Goal: Task Accomplishment & Management: Manage account settings

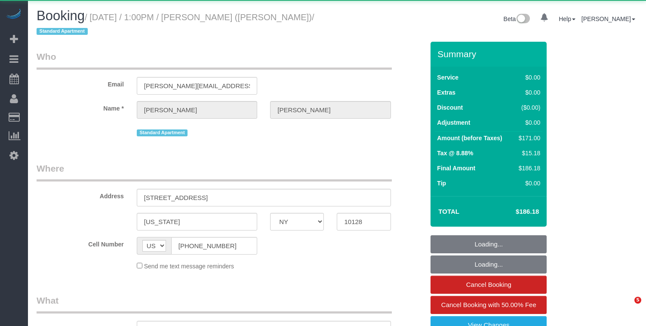
select select "NY"
select select "2"
select select "number:89"
select select "number:90"
select select "number:15"
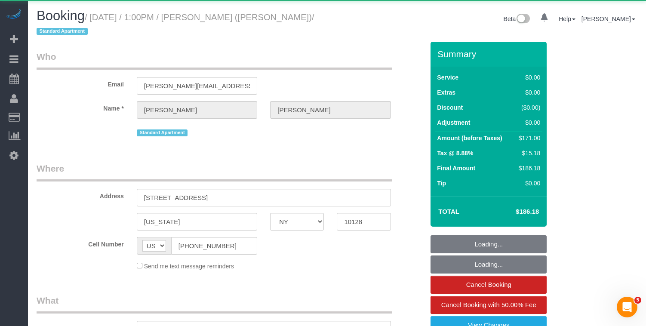
select select "number:5"
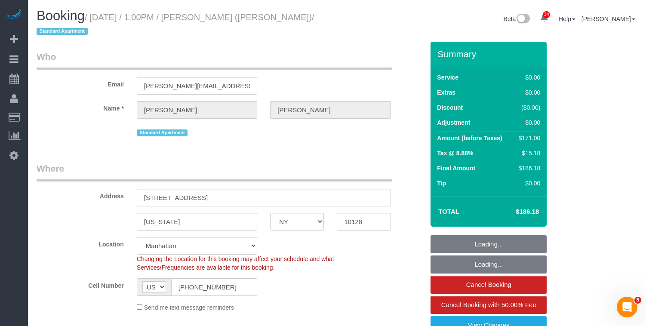
select select "object:1078"
select select "string:stripe-pm_1RcBkG4VGloSiKo7WqXtSrcb"
select select "spot1"
select select "2"
click at [103, 17] on small "/ October 04, 2025 / 1:00PM / Sharon Tharp (Andy Liu - Friend) / Standard Apart…" at bounding box center [176, 24] width 278 height 24
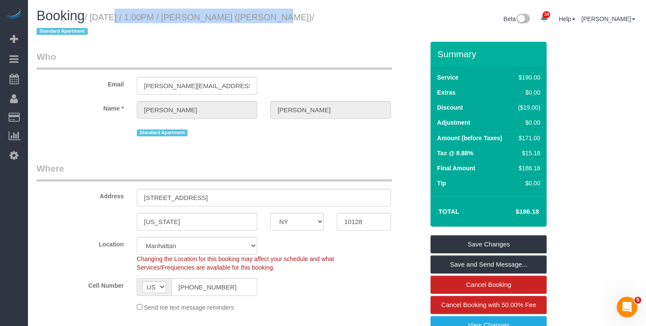
drag, startPoint x: 102, startPoint y: 17, endPoint x: 260, endPoint y: 20, distance: 158.3
click at [260, 20] on small "/ October 04, 2025 / 1:00PM / Sharon Tharp (Andy Liu - Friend) / Standard Apart…" at bounding box center [176, 24] width 278 height 24
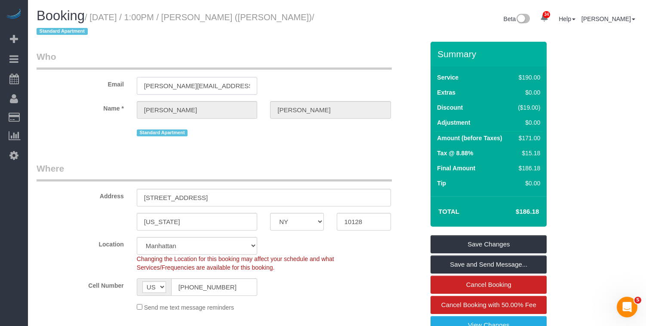
click at [214, 81] on input "sharon.tharp@gmail.com" at bounding box center [197, 86] width 120 height 18
click at [188, 82] on input "sharon.tharp@gmail.com" at bounding box center [197, 86] width 120 height 18
click at [240, 25] on h1 "Booking / October 04, 2025 / 1:00PM / Sharon Tharp (Andy Liu - Friend) / Standa…" at bounding box center [184, 23] width 294 height 29
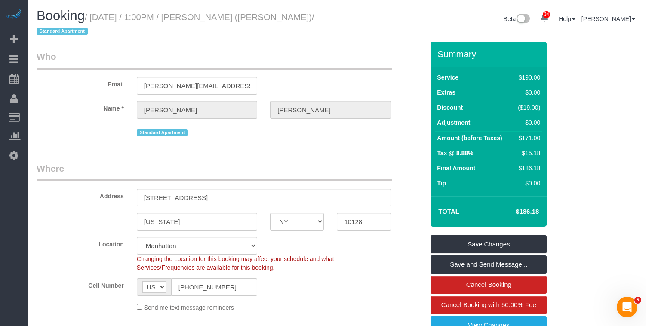
drag, startPoint x: 59, startPoint y: 32, endPoint x: 104, endPoint y: 21, distance: 46.4
click at [104, 21] on small "/ October 04, 2025 / 1:00PM / Sharon Tharp (Andy Liu - Friend) / Standard Apart…" at bounding box center [176, 24] width 278 height 24
click at [99, 21] on small "/ October 04, 2025 / 1:00PM / Sharon Tharp (Andy Liu - Friend) / Standard Apart…" at bounding box center [176, 24] width 278 height 24
drag, startPoint x: 98, startPoint y: 20, endPoint x: 65, endPoint y: 32, distance: 34.8
click at [65, 32] on small "/ October 04, 2025 / 1:00PM / Sharon Tharp (Andy Liu - Friend) / Standard Apart…" at bounding box center [176, 24] width 278 height 24
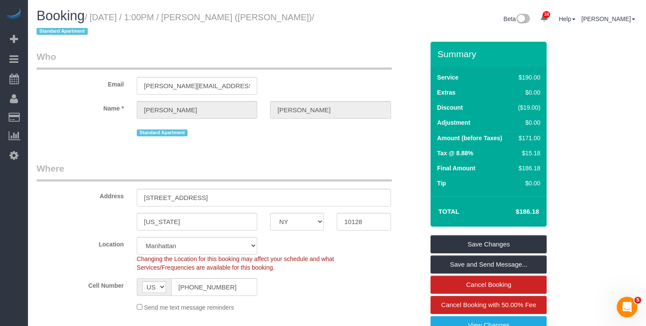
copy small "October 04, 2025 / 1:00PM / Sharon Tharp (Andy Liu - Friend)"
drag, startPoint x: 612, startPoint y: 231, endPoint x: 603, endPoint y: 241, distance: 13.4
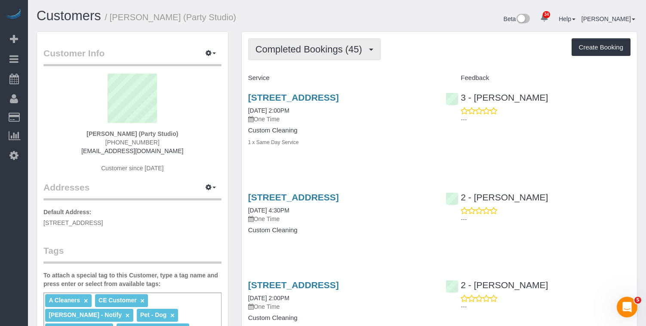
click at [320, 54] on span "Completed Bookings (45)" at bounding box center [311, 49] width 111 height 11
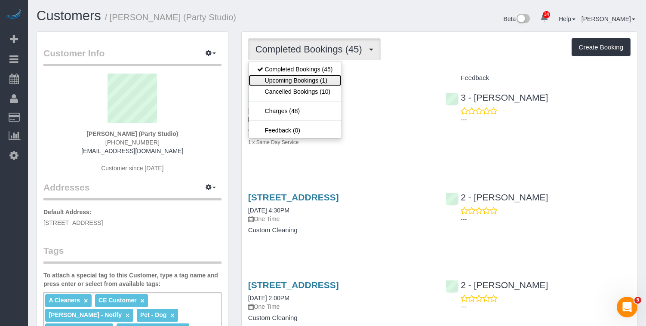
click at [293, 80] on link "Upcoming Bookings (1)" at bounding box center [295, 80] width 93 height 11
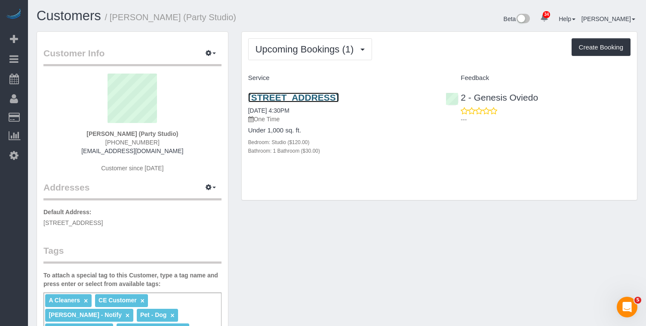
click at [279, 102] on link "567 Flushing Avenue, Apt. 506, Brooklyn, NY 11206" at bounding box center [293, 97] width 91 height 10
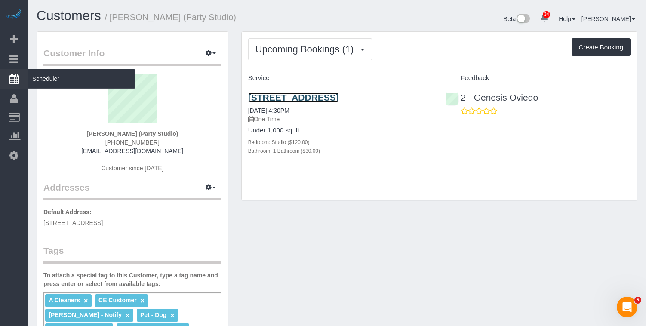
scroll to position [3, 0]
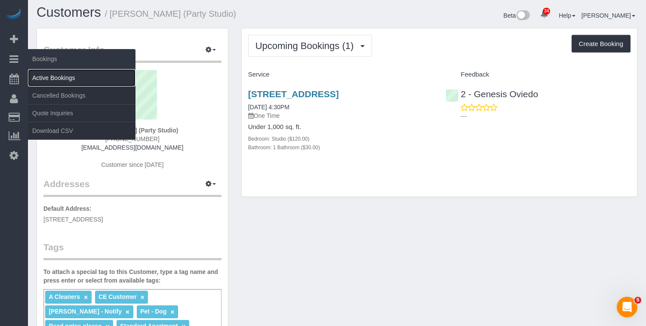
click at [46, 78] on link "Active Bookings" at bounding box center [82, 77] width 108 height 17
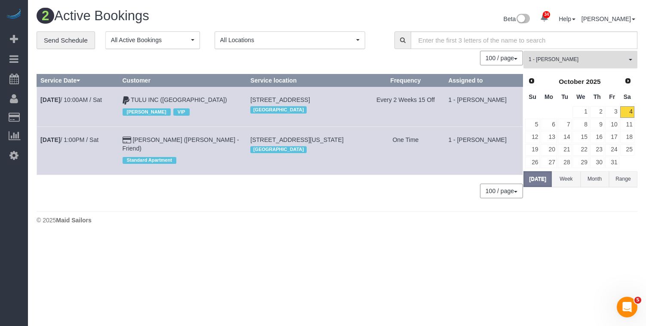
click at [564, 55] on button "1 - Xiomara Inga All Teams" at bounding box center [581, 60] width 114 height 18
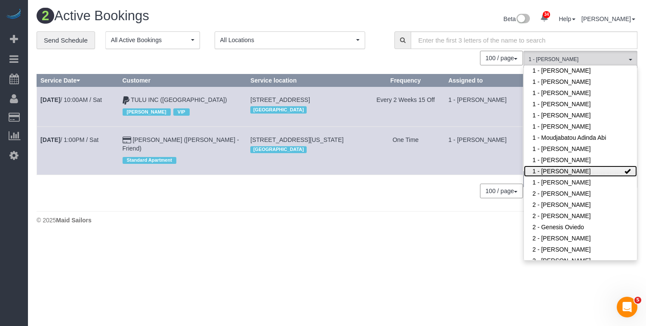
click at [576, 166] on link "1 - [PERSON_NAME]" at bounding box center [580, 171] width 113 height 11
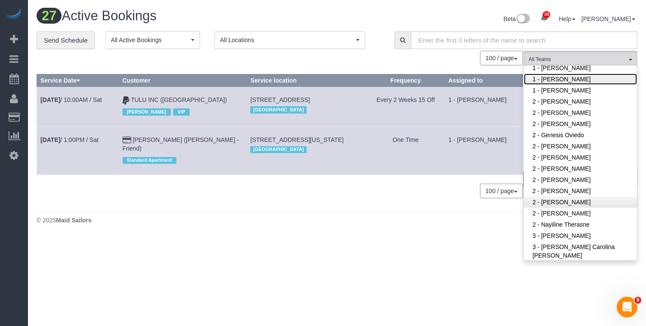
scroll to position [453, 0]
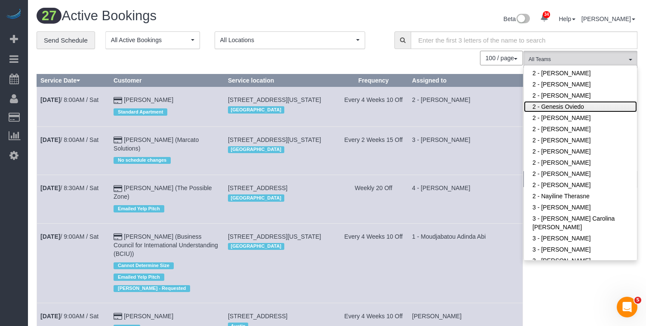
click at [584, 101] on link "2 - Genesis Oviedo" at bounding box center [580, 106] width 113 height 11
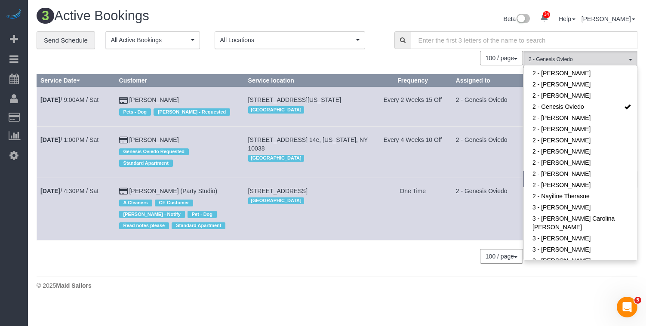
click at [218, 54] on div "100 / page 10 / page 20 / page 30 / page 40 / page 50 / page 100 / page" at bounding box center [280, 58] width 487 height 15
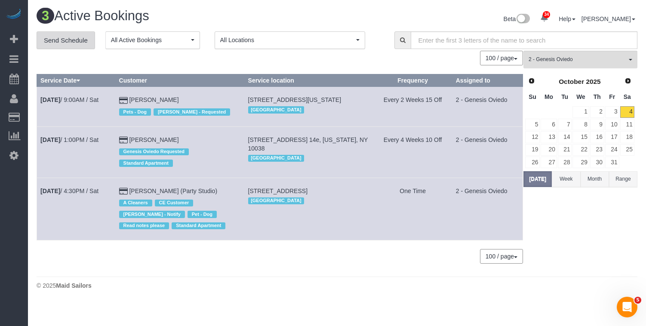
click at [68, 38] on link "Send Schedule" at bounding box center [66, 40] width 59 height 18
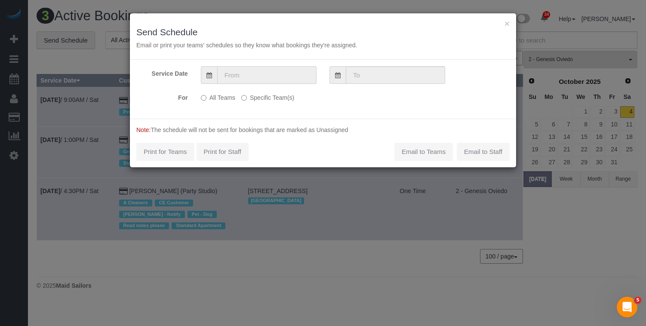
click at [261, 74] on input "text" at bounding box center [266, 75] width 99 height 18
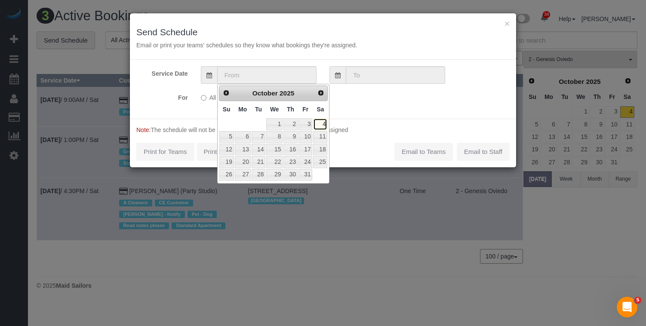
click at [322, 124] on link "4" at bounding box center [320, 124] width 14 height 12
type input "10/04/2025"
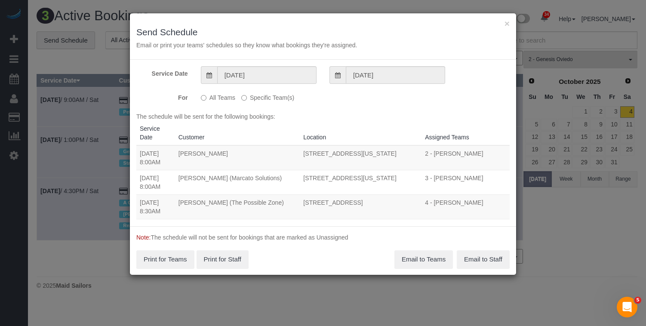
click at [248, 97] on label "Specific Team(s)" at bounding box center [267, 96] width 53 height 12
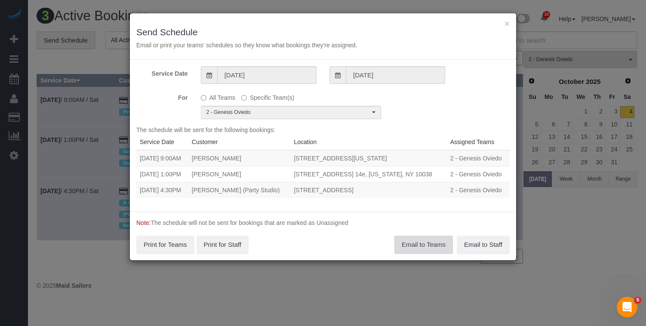
click at [421, 243] on button "Email to Teams" at bounding box center [423, 245] width 59 height 18
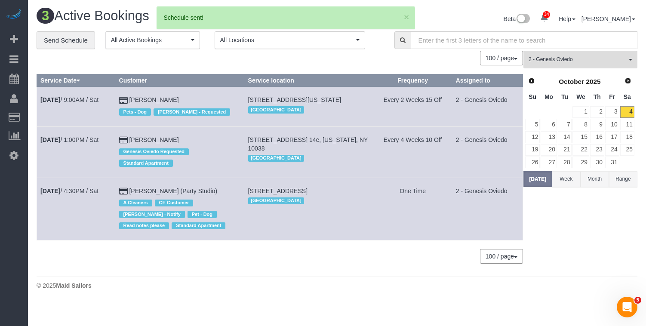
drag, startPoint x: 275, startPoint y: 206, endPoint x: 258, endPoint y: 185, distance: 26.9
click at [243, 202] on tr "Oct 4th / 4:30PM / Sat Jesse Pliner (Party Studio) A Cleaners CE Customer Jacky…" at bounding box center [280, 209] width 486 height 62
copy tr "A Cleaners CE Customer Jacky Xu - Notify Pet - Dog Read notes please Standard A…"
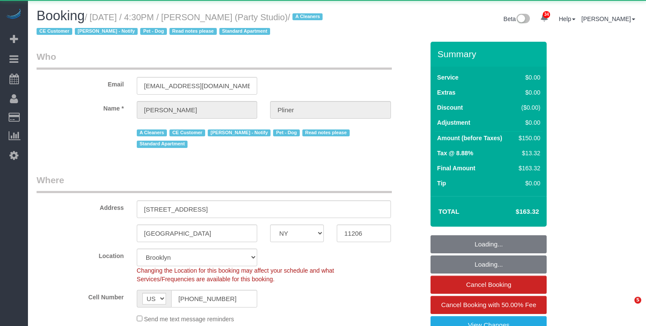
select select "NY"
select select "string:stripe-pm_1QwlgU4VGloSiKo7oE5apDPW"
select select "number:61"
select select "number:79"
select select "number:13"
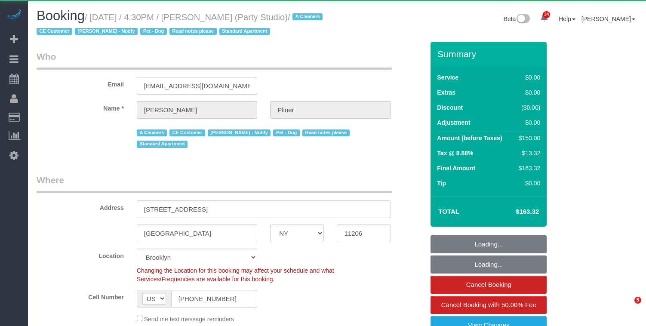
select select "number:5"
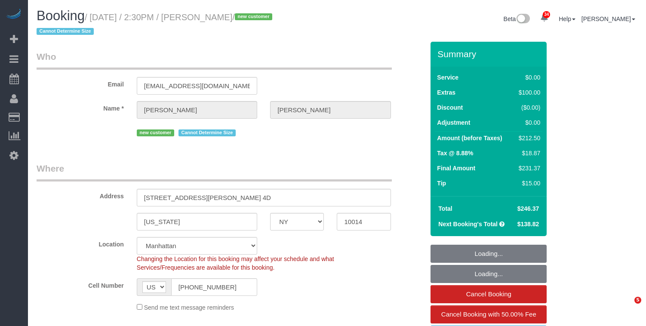
select select "NY"
select select "number:89"
select select "number:90"
select select "number:15"
select select "number:5"
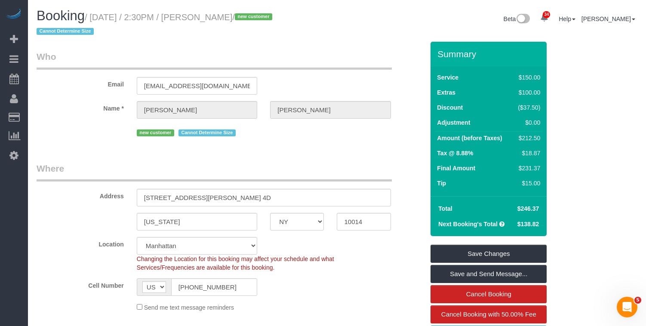
drag, startPoint x: 210, startPoint y: 36, endPoint x: 249, endPoint y: 28, distance: 40.1
click at [210, 36] on h1 "Booking / October 04, 2025 / 2:30PM / Courtney Neville / new customer Cannot De…" at bounding box center [184, 23] width 294 height 29
drag, startPoint x: 275, startPoint y: 18, endPoint x: 94, endPoint y: 17, distance: 181.5
click at [94, 17] on small "/ October 04, 2025 / 2:30PM / Courtney Neville / new customer Cannot Determine …" at bounding box center [156, 24] width 238 height 24
copy small "October 04, 2025 / 2:30PM / Courtney Neville"
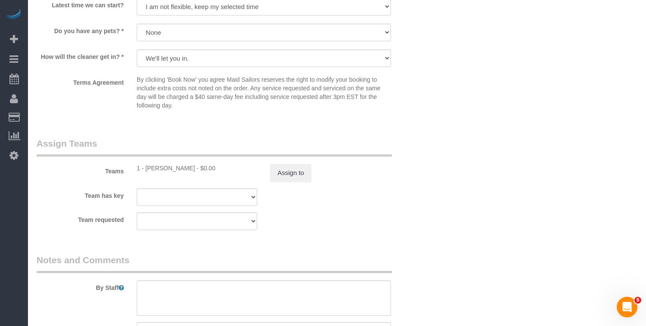
scroll to position [1101, 0]
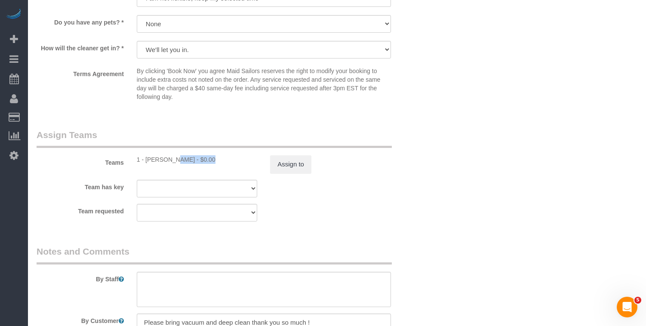
drag, startPoint x: 179, startPoint y: 161, endPoint x: 597, endPoint y: 207, distance: 419.8
click at [146, 159] on div "1 - Ingrid Malasi - $0.00" at bounding box center [197, 159] width 120 height 9
copy div "Ingrid Malas"
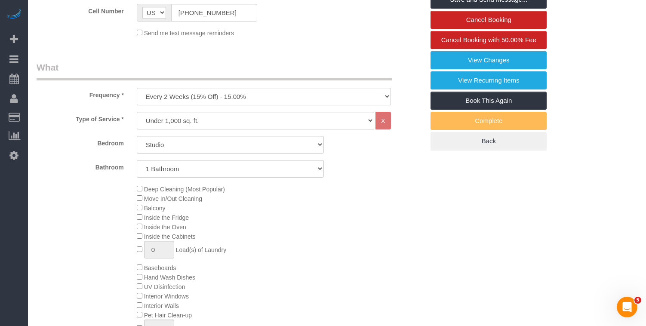
scroll to position [0, 0]
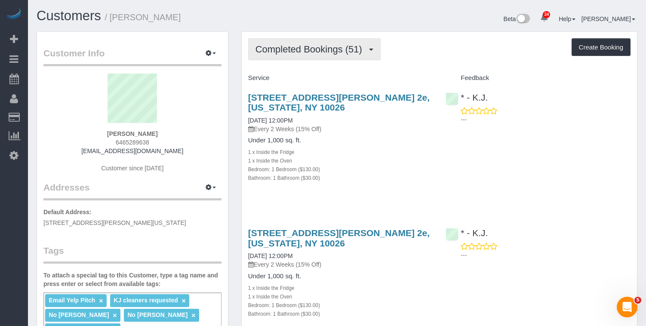
click at [314, 48] on span "Completed Bookings (51)" at bounding box center [311, 49] width 111 height 11
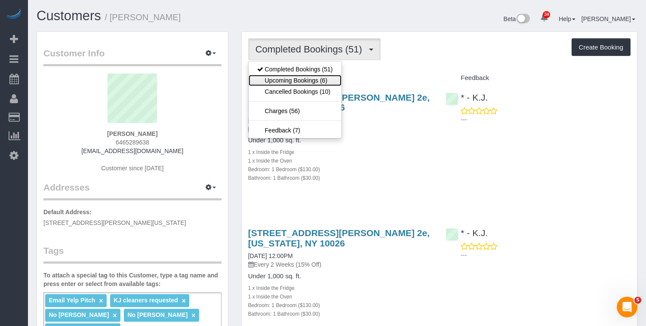
click at [297, 79] on link "Upcoming Bookings (6)" at bounding box center [295, 80] width 93 height 11
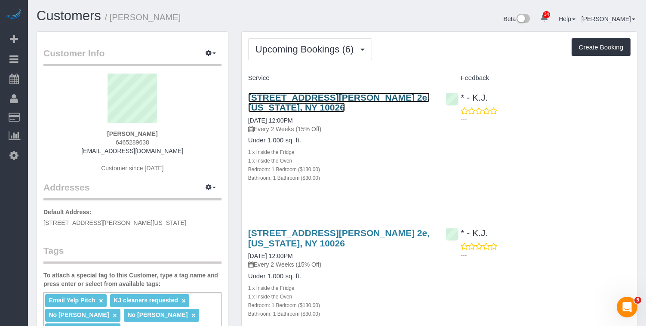
click at [289, 105] on link "[STREET_ADDRESS][PERSON_NAME] 2e, [US_STATE], NY 10026" at bounding box center [339, 102] width 182 height 20
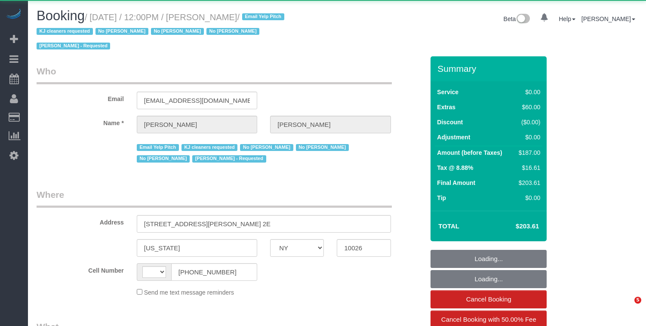
select select "NY"
select select "string:[GEOGRAPHIC_DATA]"
select select "object:592"
select select "1"
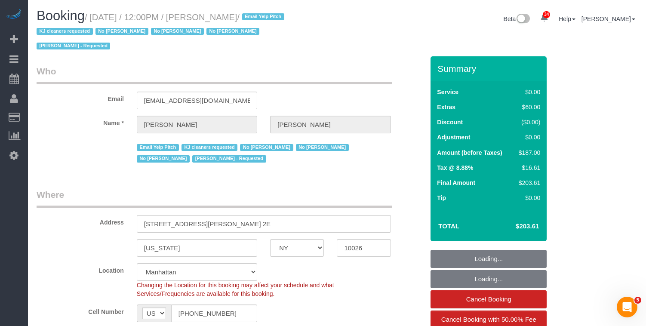
select select "object:1131"
select select "string:stripe-pm_1NCPuE4VGloSiKo7ZNNYeUpB"
select select "spot1"
select select "number:89"
select select "number:90"
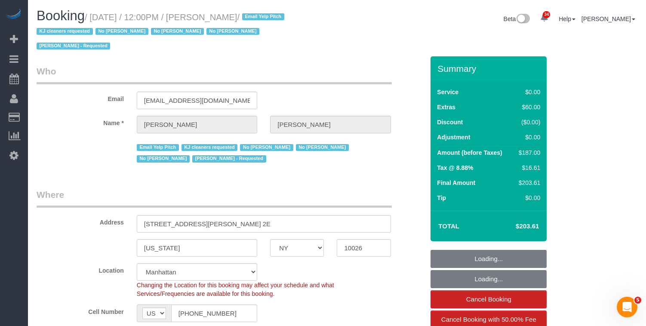
select select "number:15"
select select "number:5"
select select "1"
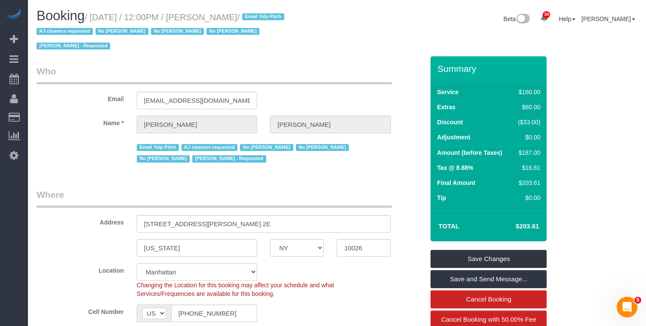
drag, startPoint x: 255, startPoint y: 16, endPoint x: 128, endPoint y: 22, distance: 127.0
click at [128, 22] on small "/ [DATE] / 12:00PM / [PERSON_NAME] / Email Yelp Pitch KJ cleaners requested No …" at bounding box center [162, 31] width 250 height 39
click at [139, 20] on small "/ [DATE] / 12:00PM / [PERSON_NAME] / Email Yelp Pitch KJ cleaners requested No …" at bounding box center [162, 31] width 250 height 39
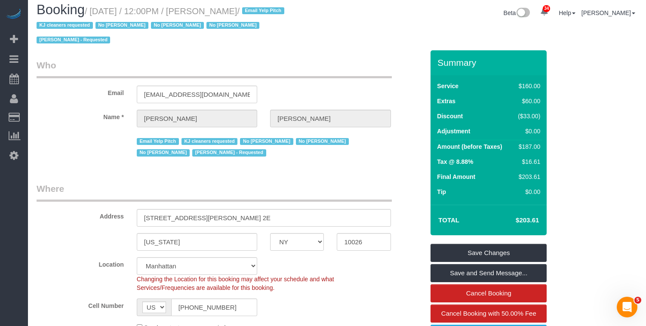
drag, startPoint x: 97, startPoint y: 15, endPoint x: 253, endPoint y: 15, distance: 156.6
click at [253, 15] on small "/ [DATE] / 12:00PM / [PERSON_NAME] / Email Yelp Pitch KJ cleaners requested No …" at bounding box center [162, 25] width 250 height 39
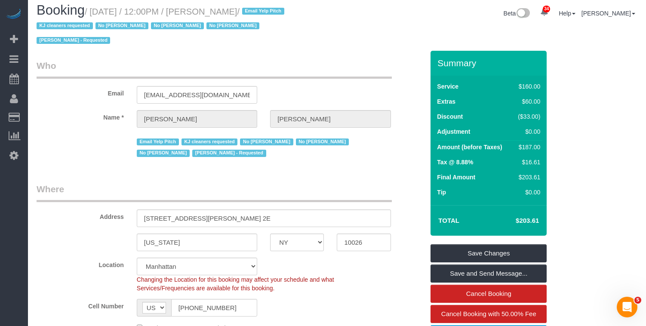
copy small "[DATE] / 12:00PM / [PERSON_NAME]"
click at [233, 11] on small "/ [DATE] / 12:00PM / [PERSON_NAME] / Email Yelp Pitch KJ cleaners requested No …" at bounding box center [162, 26] width 250 height 39
drag, startPoint x: 253, startPoint y: 10, endPoint x: 212, endPoint y: 14, distance: 40.6
click at [212, 14] on small "/ [DATE] / 12:00PM / [PERSON_NAME] / Email Yelp Pitch KJ cleaners requested No …" at bounding box center [162, 26] width 250 height 39
copy small "Joey Cole"
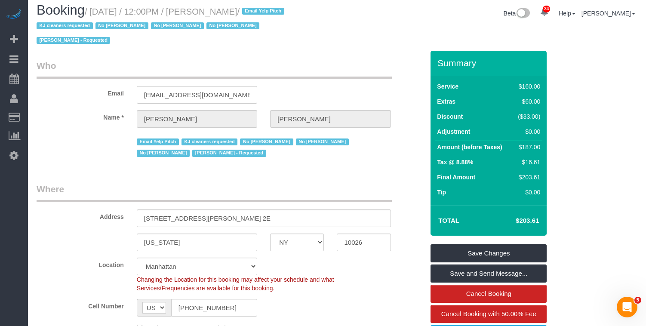
scroll to position [0, 0]
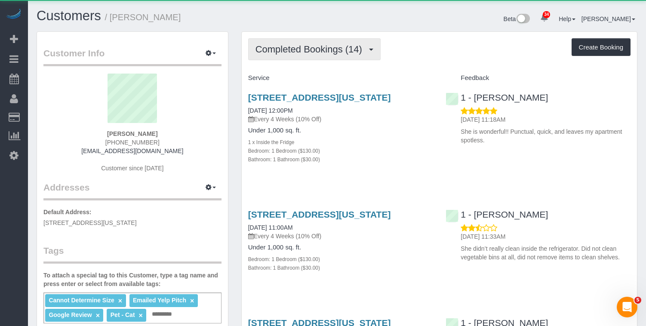
click at [271, 53] on span "Completed Bookings (14)" at bounding box center [311, 49] width 111 height 11
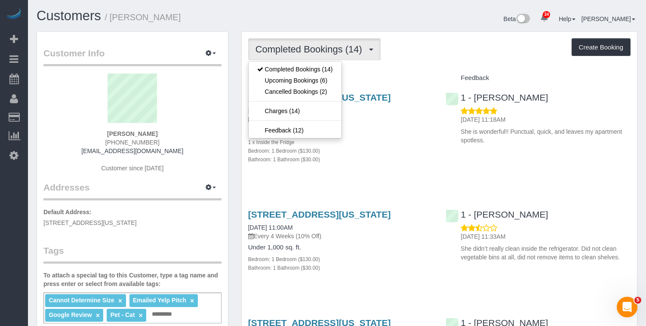
click at [391, 136] on div "[STREET_ADDRESS][US_STATE] [DATE] 12:00PM Every 4 Weeks (10% Off) Under 1,000 s…" at bounding box center [341, 132] width 198 height 95
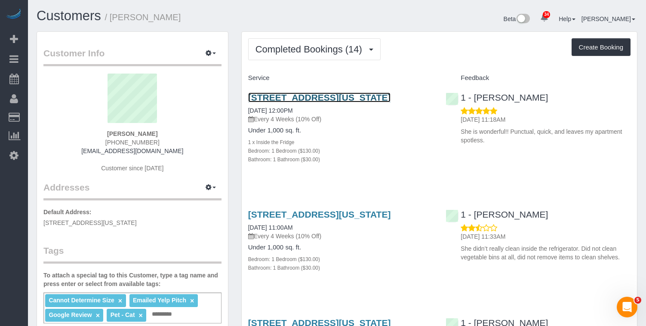
click at [293, 98] on link "66 Overlook Terrace, Apt 6g, New York, NY 10040" at bounding box center [319, 97] width 143 height 10
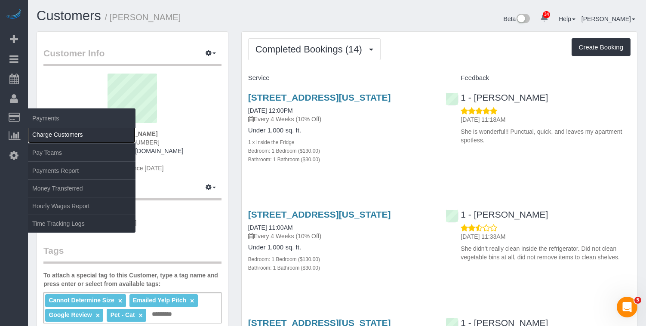
click at [43, 137] on link "Charge Customers" at bounding box center [82, 134] width 108 height 17
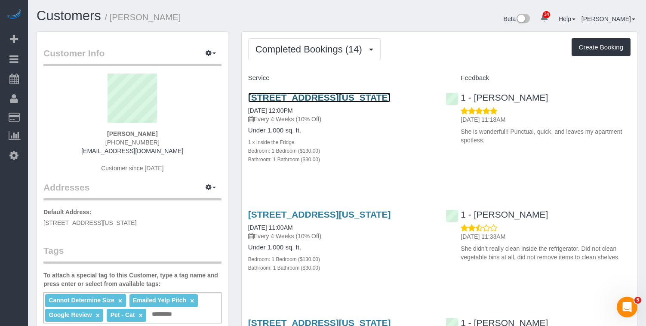
click at [304, 99] on link "66 Overlook Terrace, Apt 6g, New York, NY 10040" at bounding box center [319, 97] width 143 height 10
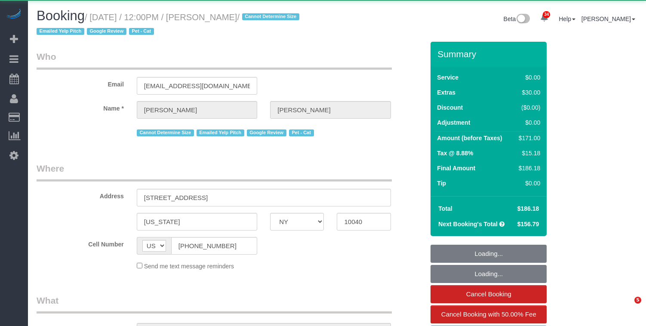
select select "NY"
select select "object:839"
select select "1"
select select "number:59"
select select "number:73"
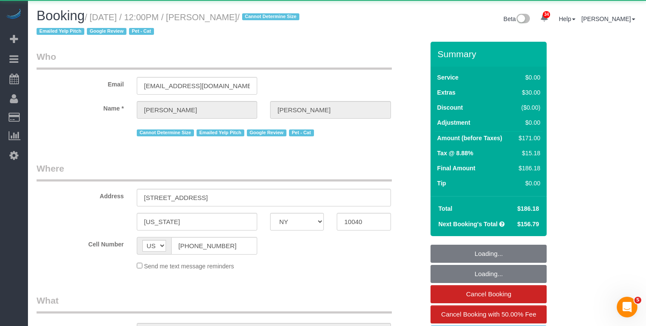
select select "number:15"
select select "number:5"
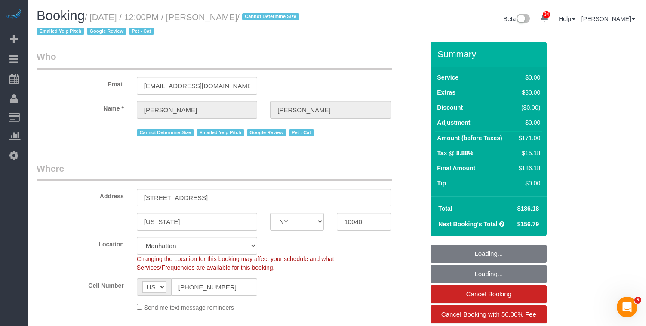
select select "object:1485"
select select "string:stripe-pm_1QuRgR4VGloSiKo7ytunWo7w"
select select "spot1"
select select "1"
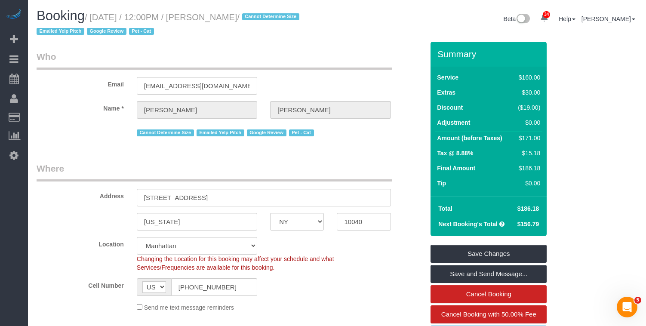
click at [247, 17] on small "/ October 03, 2025 / 12:00PM / Carolyn Lengel / Cannot Determine Size Emailed Y…" at bounding box center [169, 24] width 265 height 24
drag, startPoint x: 273, startPoint y: 16, endPoint x: 247, endPoint y: 22, distance: 26.8
click at [248, 18] on small "/ October 03, 2025 / 12:00PM / Carolyn Lengel / Cannot Determine Size Emailed Y…" at bounding box center [169, 24] width 265 height 24
click at [185, 90] on input "lengelcj@gmail.com" at bounding box center [197, 86] width 120 height 18
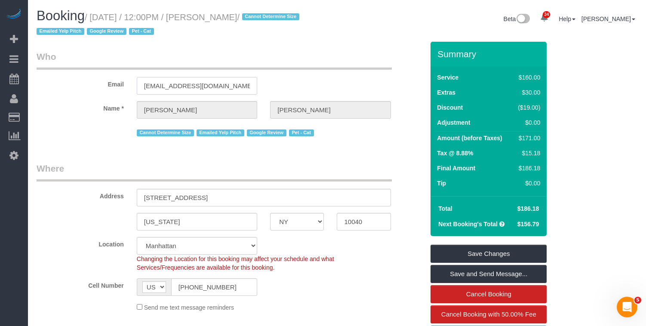
click at [185, 90] on input "lengelcj@gmail.com" at bounding box center [197, 86] width 120 height 18
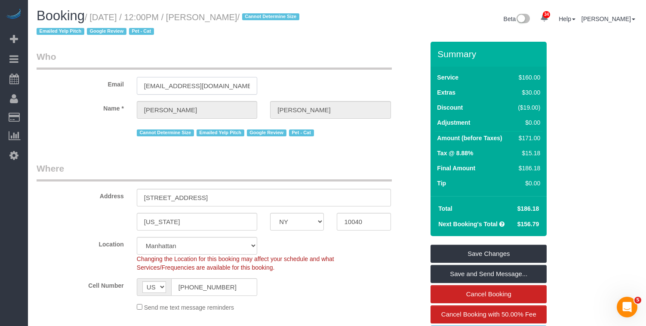
click at [185, 90] on input "lengelcj@gmail.com" at bounding box center [197, 86] width 120 height 18
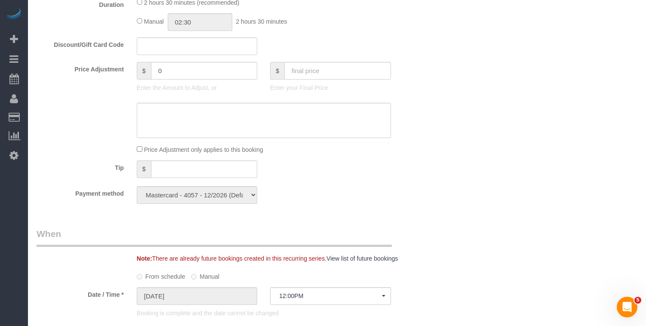
scroll to position [673, 0]
click at [215, 117] on textarea at bounding box center [264, 119] width 254 height 35
click at [187, 68] on input "0" at bounding box center [204, 70] width 107 height 18
drag, startPoint x: 183, startPoint y: 68, endPoint x: 125, endPoint y: 65, distance: 58.2
click at [125, 65] on div "Price Adjustment $ 0 Enter the Amount to Adjust, or $ Enter your Final Price" at bounding box center [230, 78] width 400 height 34
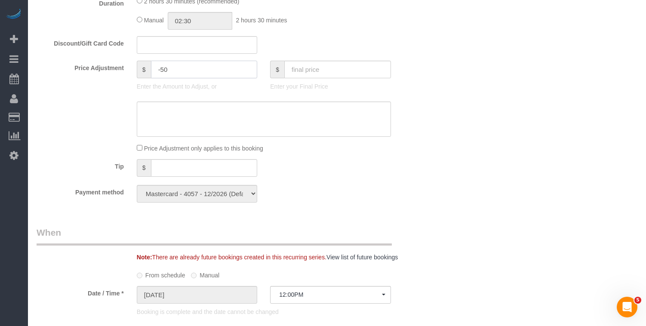
type input "-50"
click at [186, 118] on textarea at bounding box center [264, 119] width 254 height 35
click at [158, 112] on textarea at bounding box center [264, 119] width 254 height 35
type textarea "Yelp Review"
click at [425, 172] on div "Tip $" at bounding box center [230, 168] width 400 height 19
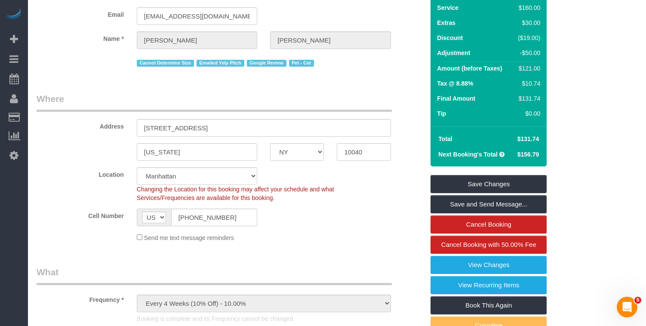
scroll to position [75, 0]
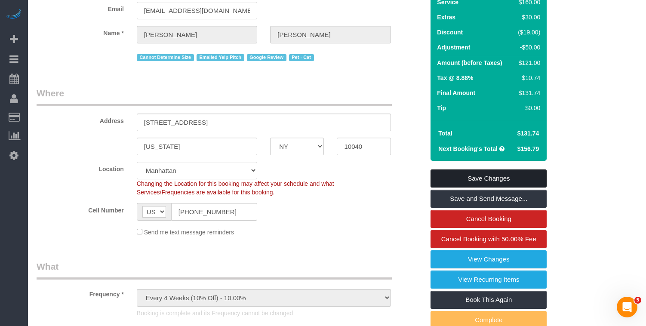
click at [446, 177] on link "Save Changes" at bounding box center [489, 178] width 116 height 18
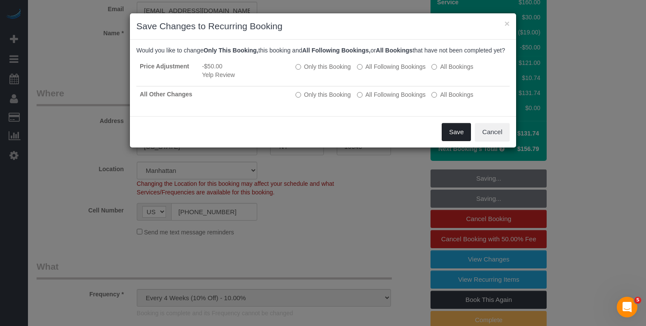
click at [453, 138] on button "Save" at bounding box center [456, 132] width 29 height 18
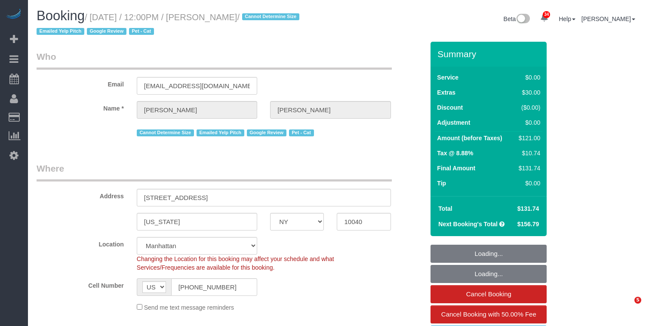
select select "NY"
select select "1"
select select "string:stripe-pm_1QuRgR4VGloSiKo7ytunWo7w"
select select "spot1"
select select "number:59"
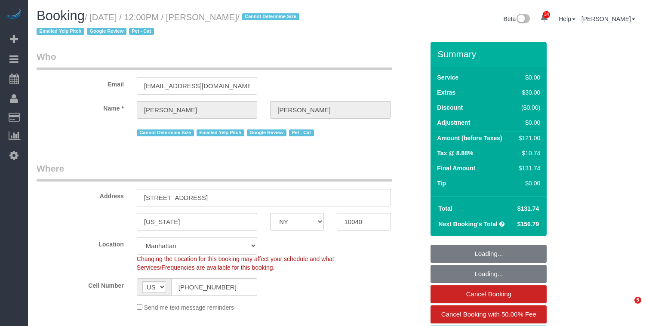
select select "number:73"
select select "number:15"
select select "number:5"
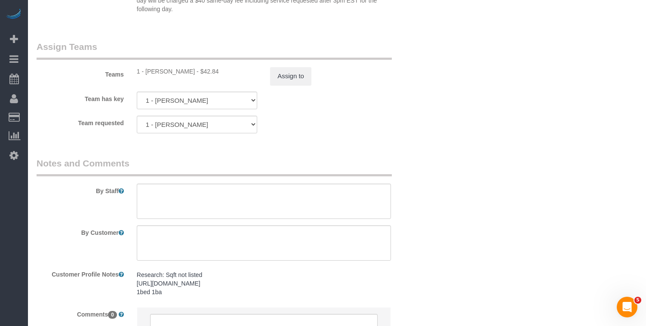
scroll to position [1222, 0]
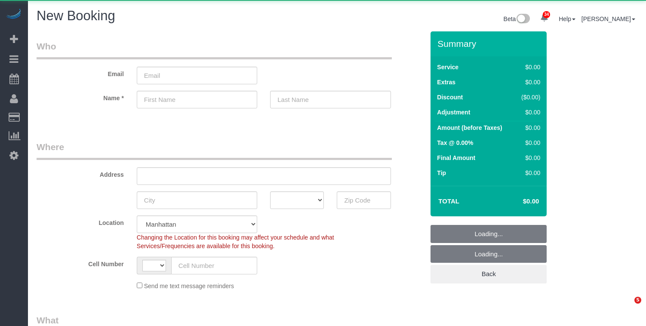
select select "number:89"
select select "number:90"
select select "object:1123"
select select "string:[GEOGRAPHIC_DATA]"
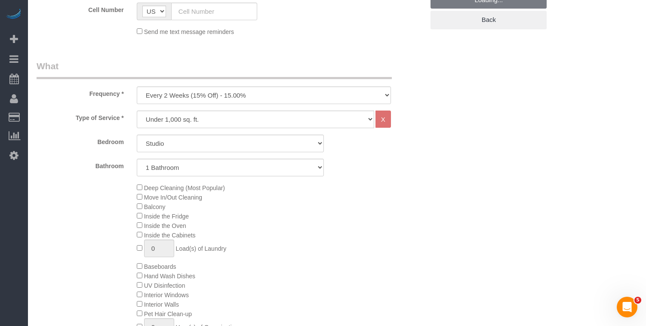
scroll to position [315, 0]
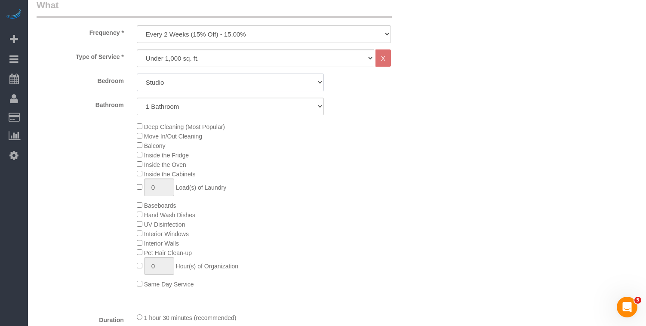
click at [188, 86] on select "Studio 1 Bedroom 2 Bedrooms 3 Bedrooms" at bounding box center [231, 83] width 188 height 18
select select "2"
click at [137, 74] on select "Studio 1 Bedroom 2 Bedrooms 3 Bedrooms" at bounding box center [231, 83] width 188 height 18
click at [162, 111] on select "1 Bathroom 2 Bathrooms" at bounding box center [231, 107] width 188 height 18
select select "2"
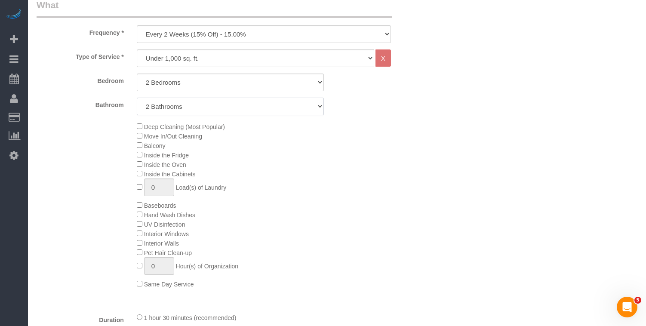
click at [137, 98] on select "1 Bathroom 2 Bathrooms" at bounding box center [231, 107] width 188 height 18
click at [187, 39] on select "One Time Weekly (20% Off) - 20.00% Every 2 Weeks (15% Off) - 15.00% Every 4 Wee…" at bounding box center [264, 34] width 254 height 18
select select "object:1124"
click at [137, 25] on select "One Time Weekly (20% Off) - 20.00% Every 2 Weeks (15% Off) - 15.00% Every 4 Wee…" at bounding box center [264, 34] width 254 height 18
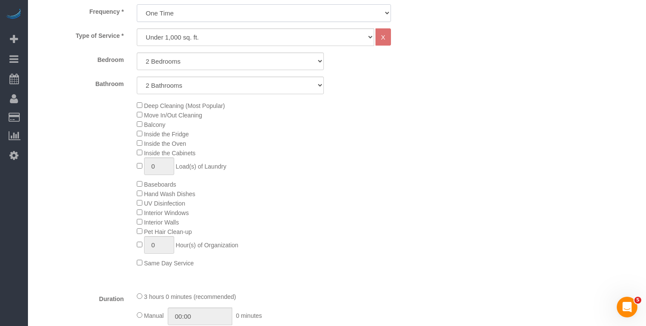
scroll to position [321, 0]
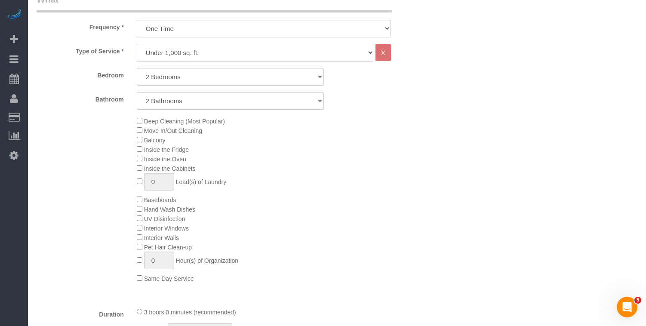
click at [200, 55] on select "Under 1,000 sq. ft. 1,001 - 1,500 sq. ft. 1,500+ sq. ft. Custom Cleaning Office…" at bounding box center [255, 53] width 237 height 18
select select "308"
click at [137, 44] on select "Under 1,000 sq. ft. 1,001 - 1,500 sq. ft. 1,500+ sq. ft. Custom Cleaning Office…" at bounding box center [255, 53] width 237 height 18
select select "1"
select select "120"
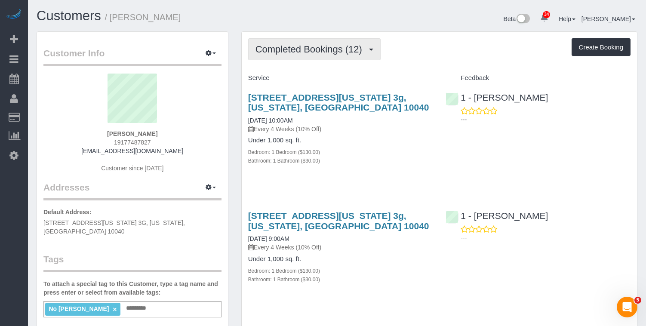
click at [271, 50] on span "Completed Bookings (12)" at bounding box center [311, 49] width 111 height 11
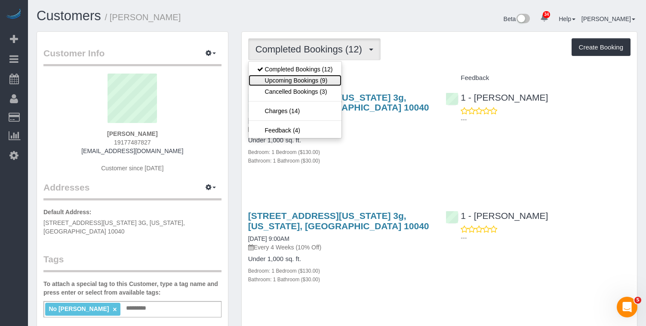
click at [275, 77] on link "Upcoming Bookings (9)" at bounding box center [295, 80] width 93 height 11
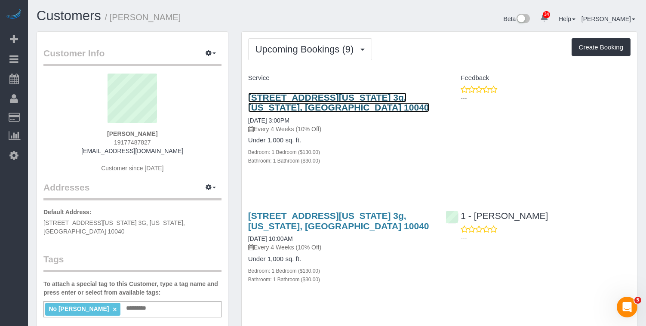
click at [289, 99] on link "620 Fort Washington Avenue, Apt. 3g, New York, NY 10040" at bounding box center [338, 102] width 181 height 20
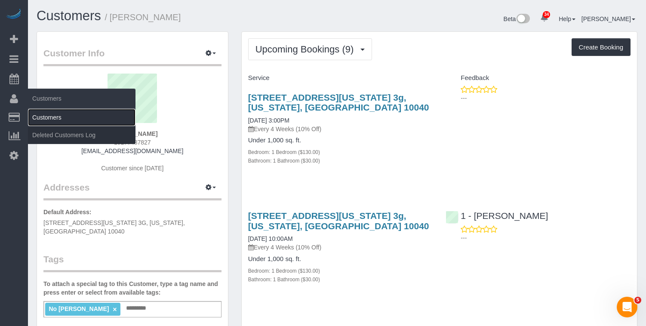
click at [42, 115] on link "Customers" at bounding box center [82, 117] width 108 height 17
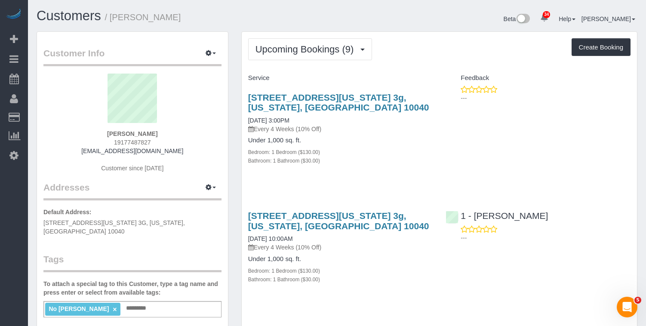
drag, startPoint x: 181, startPoint y: 21, endPoint x: 113, endPoint y: 21, distance: 67.5
click at [113, 21] on h1 "Customers / Lise Hirschberg" at bounding box center [184, 16] width 294 height 15
copy small "Lise Hirschberg"
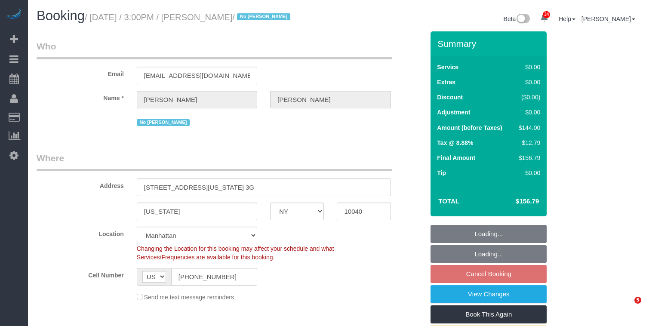
select select "NY"
select select "number:63"
select select "number:90"
select select "number:15"
select select "number:5"
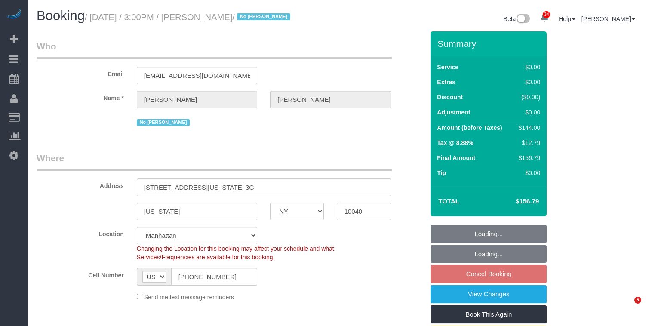
select select "1"
select select "spot6"
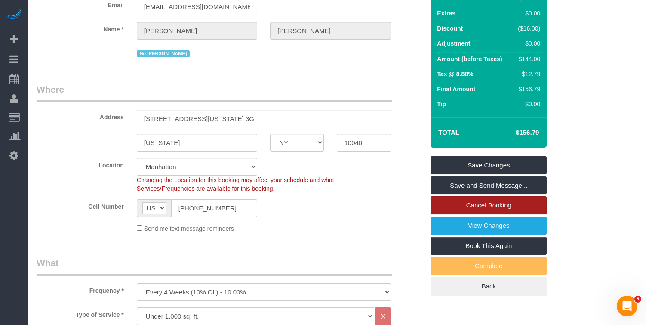
scroll to position [69, 0]
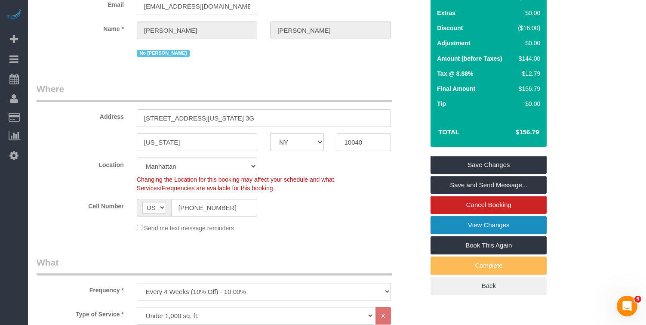
click at [466, 234] on link "View Changes" at bounding box center [489, 225] width 116 height 18
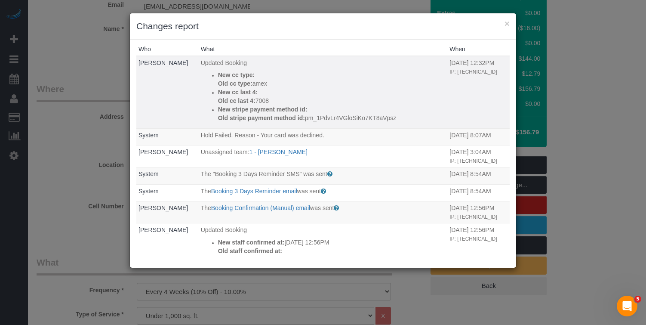
scroll to position [0, 0]
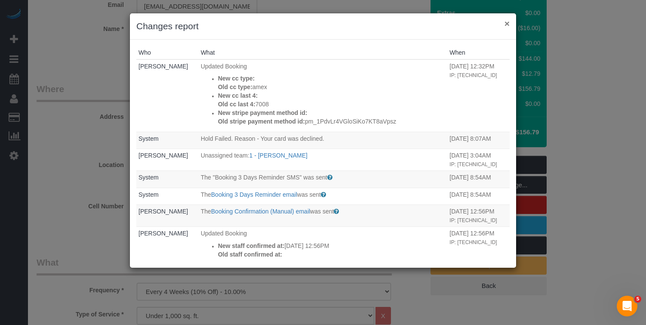
click at [505, 25] on button "×" at bounding box center [507, 23] width 5 height 9
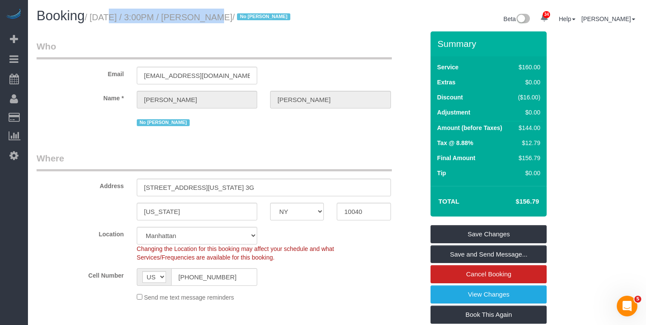
drag, startPoint x: 201, startPoint y: 18, endPoint x: 99, endPoint y: 21, distance: 102.9
click at [97, 21] on small "/ October 06, 2025 / 3:00PM / Lise Hirschberg / No Noufoh Sodandji" at bounding box center [189, 16] width 208 height 9
copy small "October 06, 2025 / 3:00PM"
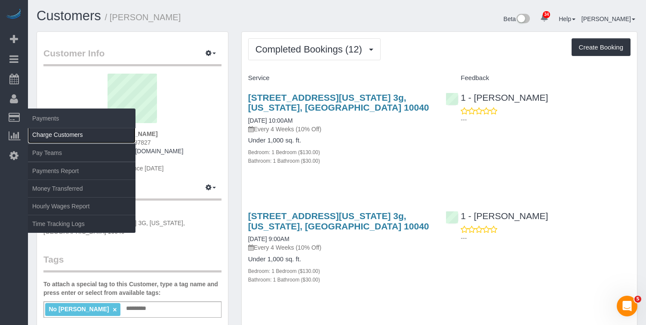
click at [46, 135] on link "Charge Customers" at bounding box center [82, 134] width 108 height 17
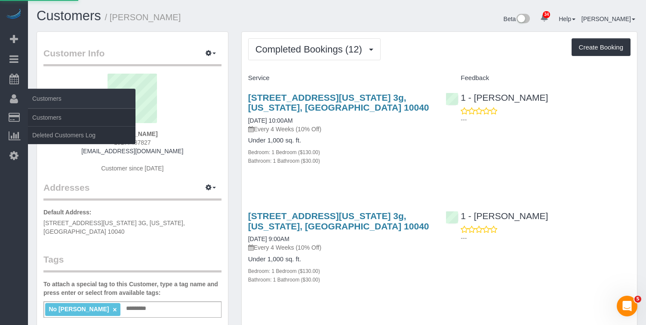
select select
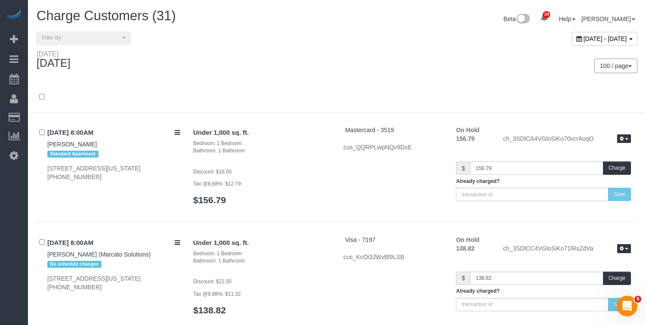
click at [572, 33] on div "October 04, 2025 - October 04, 2025" at bounding box center [605, 39] width 66 height 14
type input "**********"
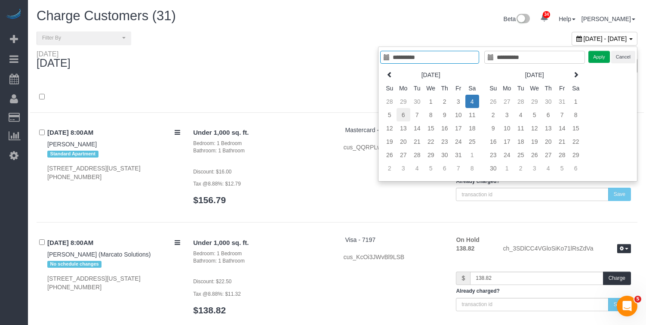
type input "**********"
click at [403, 114] on td "6" at bounding box center [404, 114] width 14 height 13
type input "**********"
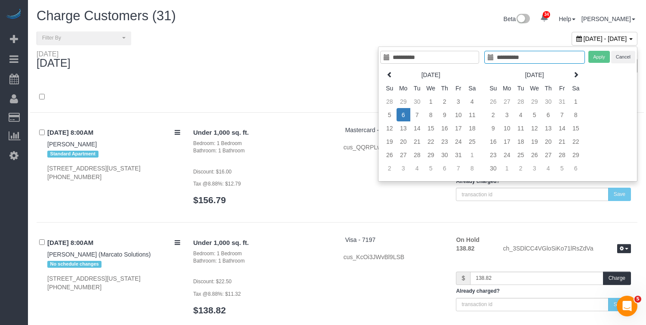
click at [403, 114] on td "6" at bounding box center [404, 114] width 14 height 13
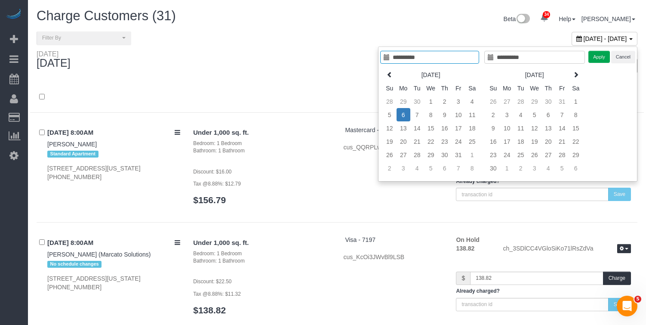
type input "**********"
click at [602, 60] on button "Apply" at bounding box center [599, 57] width 22 height 12
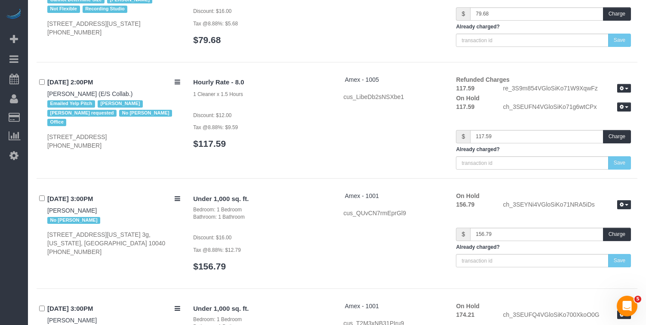
scroll to position [4465, 0]
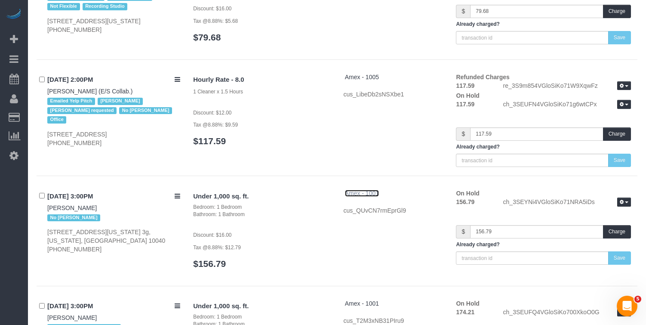
click at [366, 190] on span "Amex - 1001" at bounding box center [362, 193] width 34 height 7
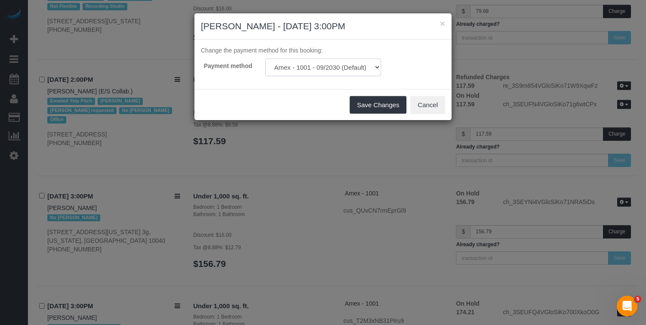
click at [312, 71] on select "Amex - 1001 - 09/2030 (Default) Add Credit Card ─────────────── Cash Check Payp…" at bounding box center [323, 68] width 116 height 18
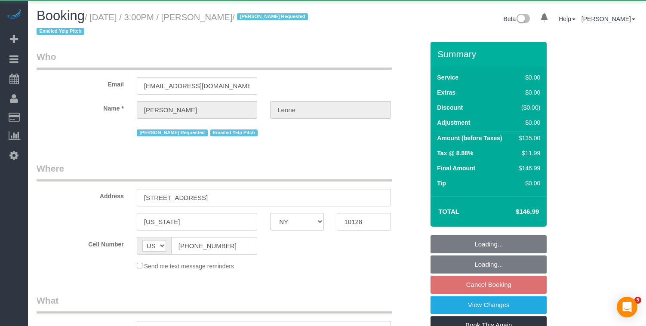
select select "NY"
select select "object:1061"
select select "string:stripe-pm_1SEZUI4VGloSiKo74SzQqiCn"
select select "spot8"
select select "number:89"
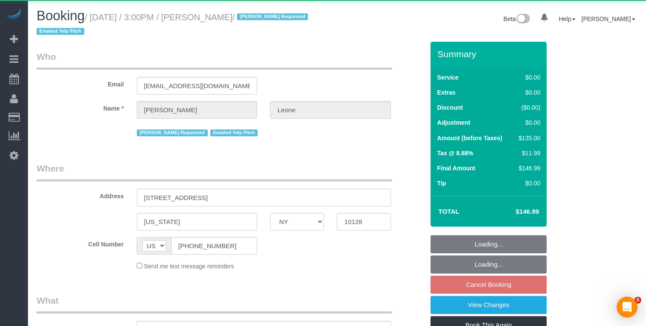
select select "number:76"
select select "number:15"
select select "number:5"
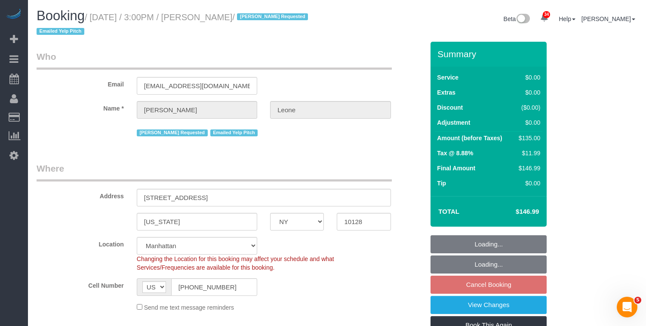
select select "object:1072"
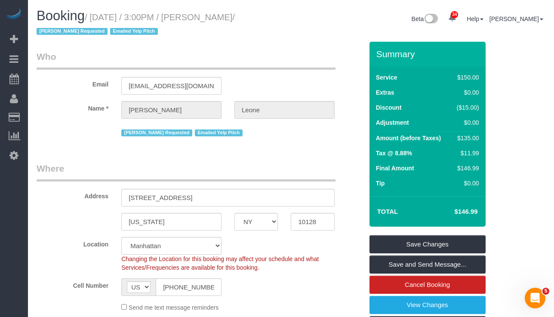
scroll to position [12, 0]
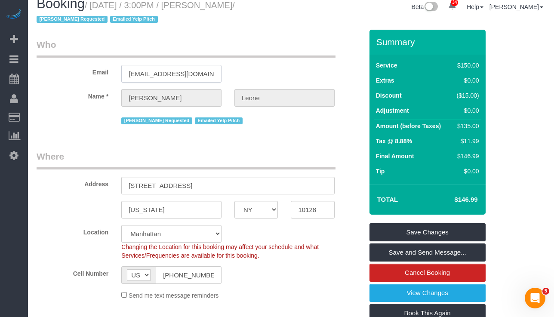
click at [156, 76] on input "[EMAIL_ADDRESS][DOMAIN_NAME]" at bounding box center [171, 74] width 100 height 18
click at [159, 75] on input "[EMAIL_ADDRESS][DOMAIN_NAME]" at bounding box center [171, 74] width 100 height 18
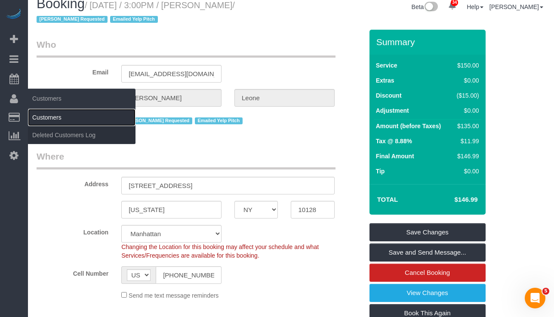
click at [37, 115] on link "Customers" at bounding box center [82, 117] width 108 height 17
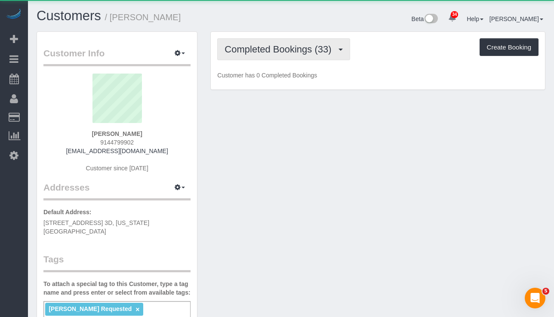
click at [299, 49] on span "Completed Bookings (33)" at bounding box center [280, 49] width 111 height 11
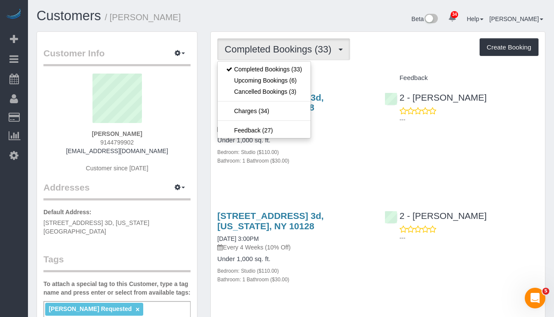
click at [354, 125] on p "Every 4 Weeks (10% Off)" at bounding box center [294, 129] width 154 height 9
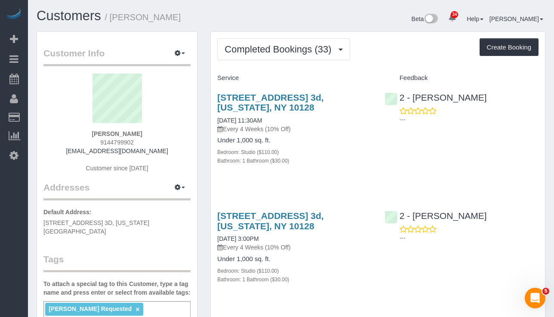
scroll to position [7, 0]
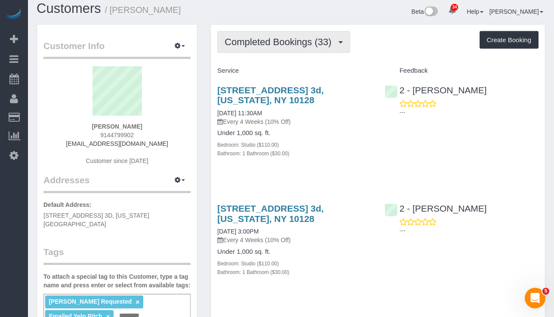
click at [266, 46] on span "Completed Bookings (33)" at bounding box center [280, 42] width 111 height 11
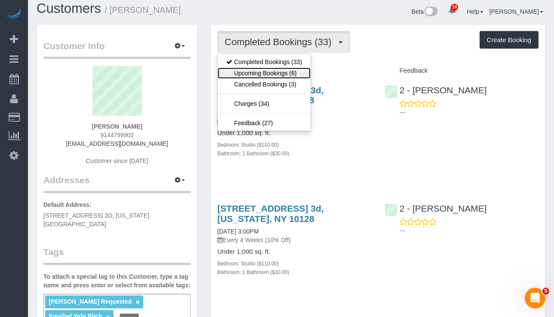
click at [262, 68] on link "Upcoming Bookings (6)" at bounding box center [264, 73] width 93 height 11
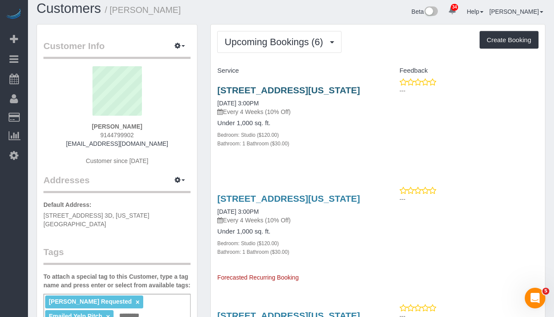
scroll to position [21, 0]
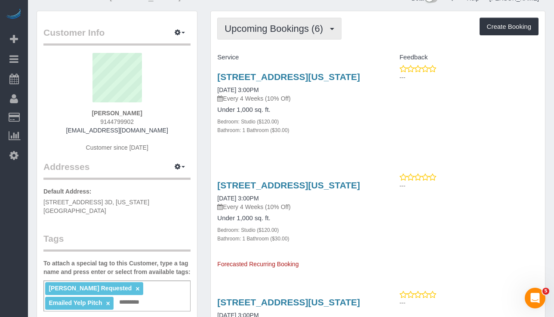
click at [295, 23] on span "Upcoming Bookings (6)" at bounding box center [276, 28] width 103 height 11
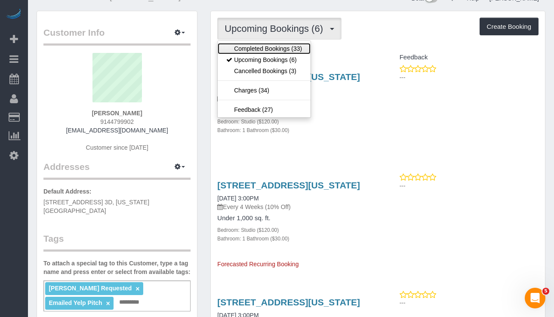
click at [286, 49] on link "Completed Bookings (33)" at bounding box center [264, 48] width 93 height 11
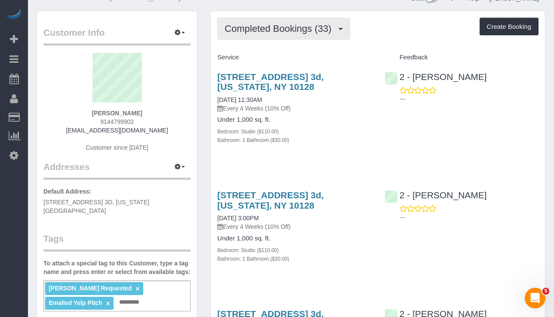
click at [253, 24] on span "Completed Bookings (33)" at bounding box center [280, 28] width 111 height 11
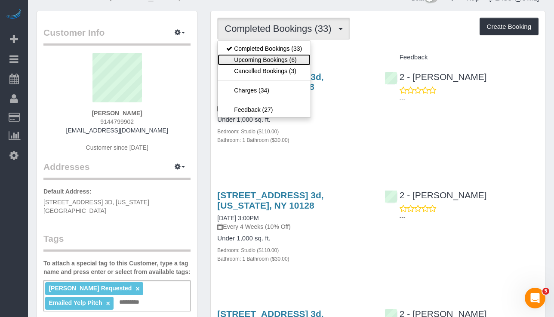
click at [252, 55] on link "Upcoming Bookings (6)" at bounding box center [264, 59] width 93 height 11
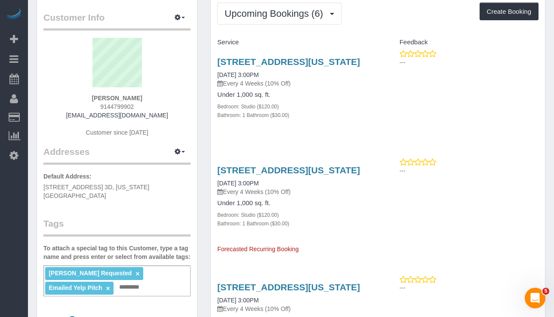
scroll to position [37, 0]
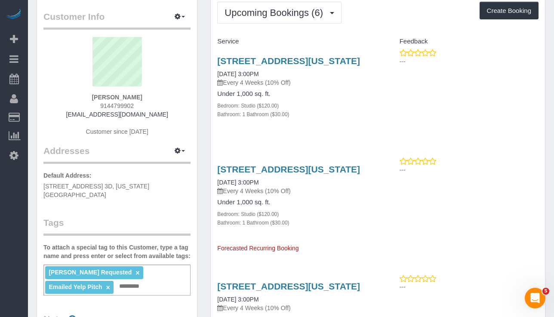
click at [120, 186] on span "317 East 90th Street, Apt. 3D, New York, NY 10128" at bounding box center [96, 190] width 106 height 15
click at [182, 151] on span "button" at bounding box center [183, 151] width 3 height 2
click at [148, 169] on button "Manage Addresses" at bounding box center [155, 167] width 70 height 12
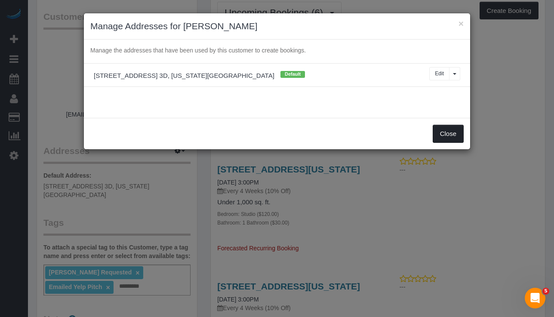
click at [453, 129] on button "Close" at bounding box center [448, 134] width 31 height 18
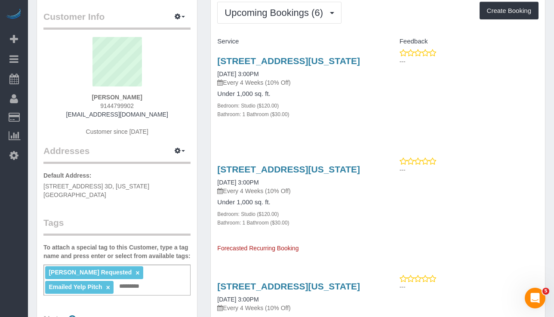
click at [149, 184] on span "317 East 90th Street, Apt. 3D, New York, NY 10128" at bounding box center [96, 190] width 106 height 15
click at [179, 152] on icon "button" at bounding box center [178, 150] width 6 height 5
click at [163, 167] on button "Manage Addresses" at bounding box center [155, 167] width 70 height 12
select select "NY"
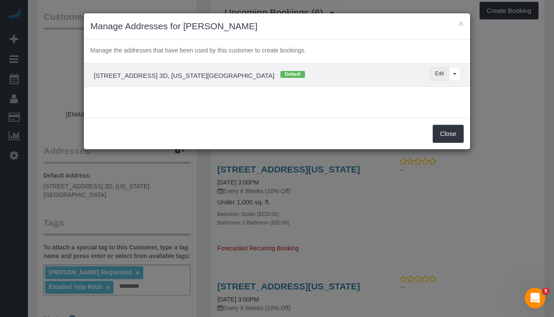
click at [440, 73] on button "Edit" at bounding box center [439, 73] width 20 height 13
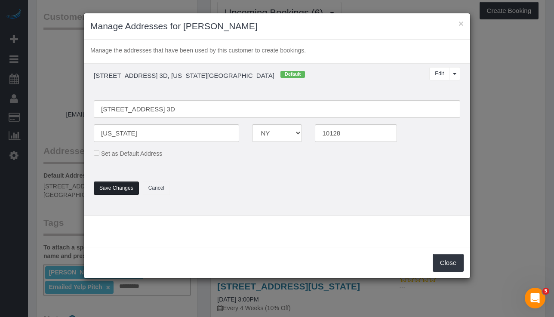
click at [113, 190] on button "Save Changes" at bounding box center [116, 188] width 45 height 13
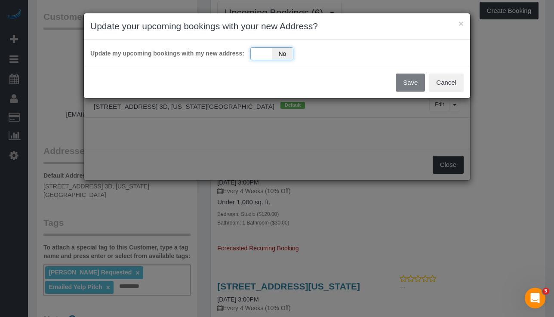
click at [272, 54] on span "No" at bounding box center [282, 54] width 21 height 12
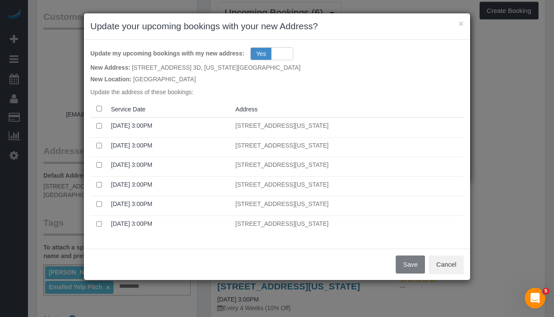
click at [98, 105] on th at bounding box center [98, 109] width 17 height 17
click at [405, 266] on button "Save" at bounding box center [410, 265] width 29 height 18
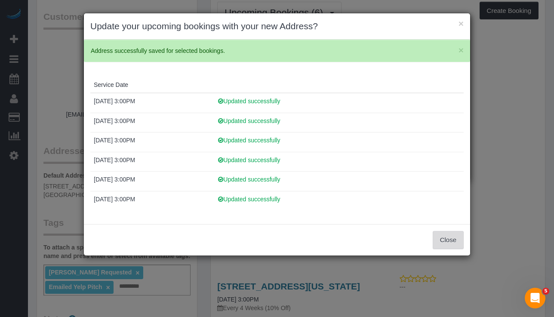
click at [447, 240] on button "Close" at bounding box center [448, 240] width 31 height 18
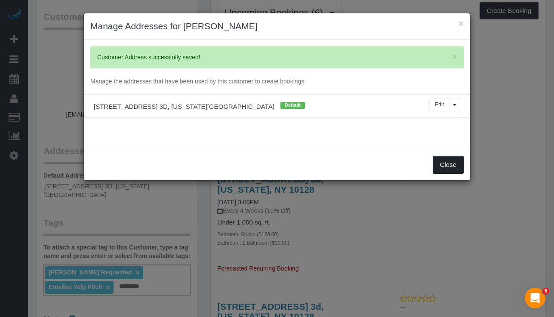
click at [448, 164] on button "Close" at bounding box center [448, 165] width 31 height 18
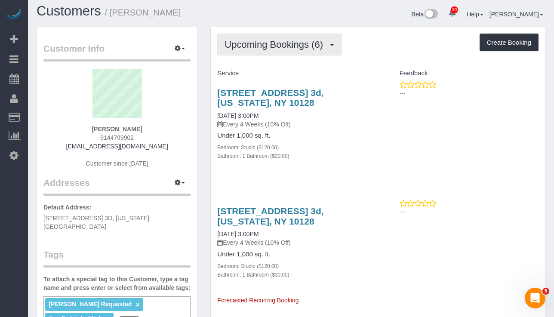
scroll to position [0, 0]
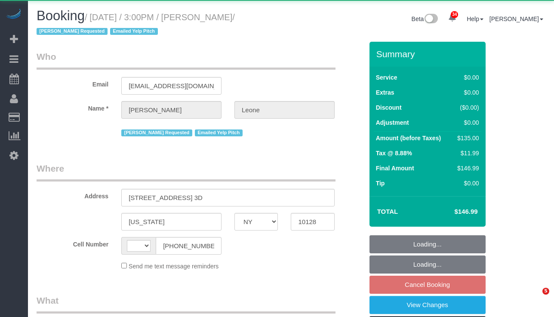
select select "NY"
select select "string:US"
select select "object:1067"
select select "number:89"
select select "number:76"
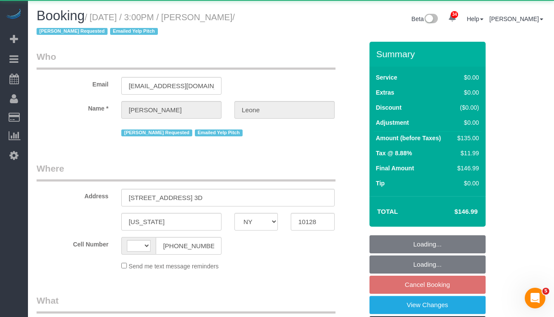
select select "number:15"
select select "number:5"
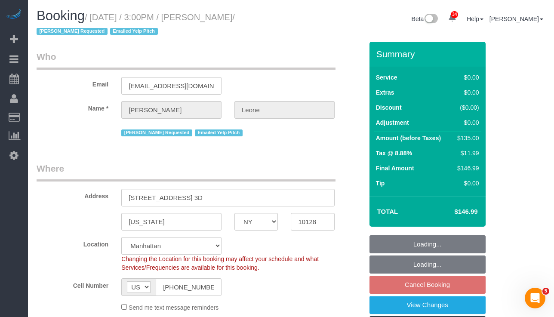
select select "string:stripe-pm_1SEZUI4VGloSiKo74SzQqiCn"
select select "spot8"
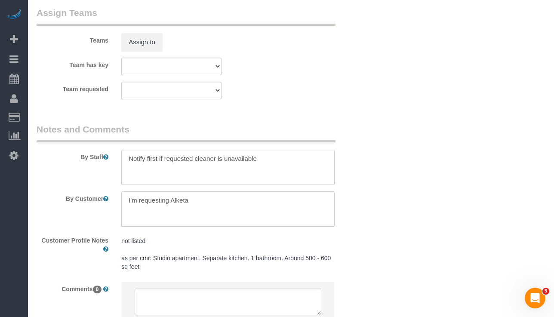
scroll to position [1158, 0]
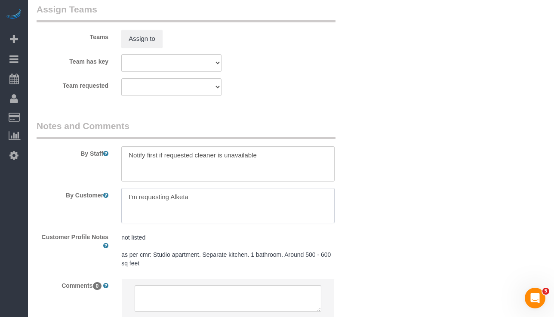
drag, startPoint x: 215, startPoint y: 198, endPoint x: 117, endPoint y: 197, distance: 98.5
click at [117, 197] on div at bounding box center [228, 205] width 226 height 35
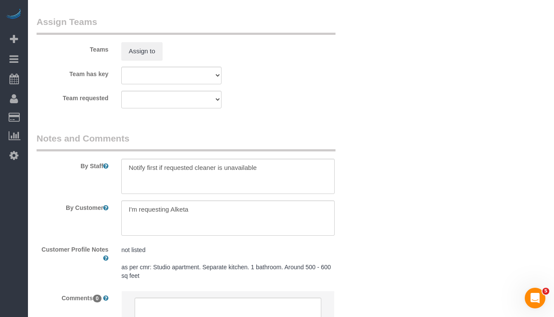
scroll to position [1223, 0]
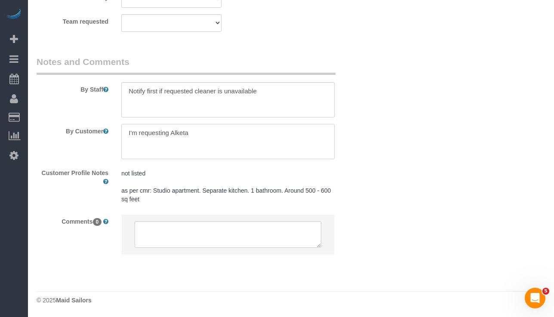
click at [169, 135] on textarea at bounding box center [227, 141] width 213 height 35
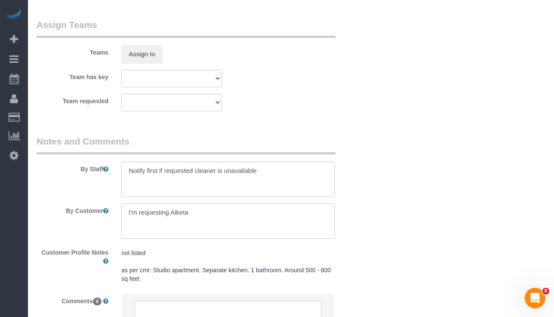
scroll to position [1148, 0]
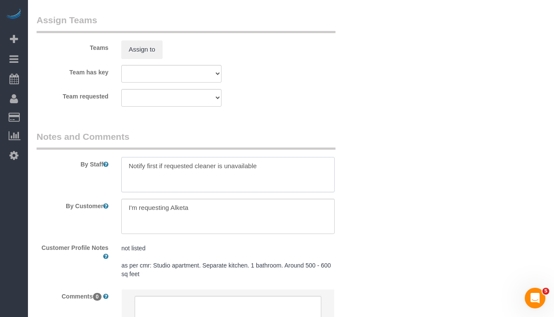
click at [293, 178] on textarea at bounding box center [227, 174] width 213 height 35
click at [271, 175] on textarea at bounding box center [227, 174] width 213 height 35
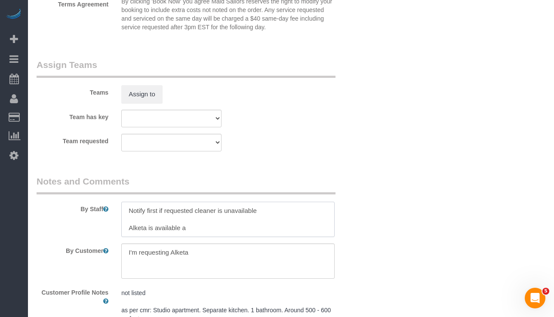
scroll to position [1105, 0]
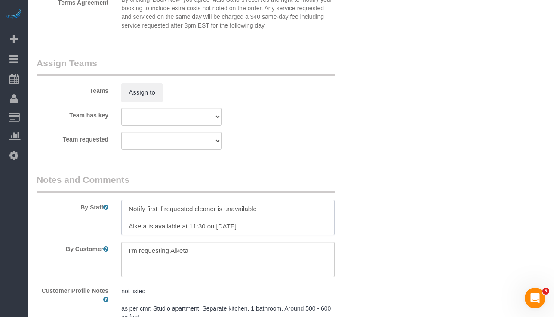
click at [128, 228] on textarea at bounding box center [227, 217] width 213 height 35
click at [190, 227] on textarea at bounding box center [227, 217] width 213 height 35
click at [256, 226] on textarea at bounding box center [227, 217] width 213 height 35
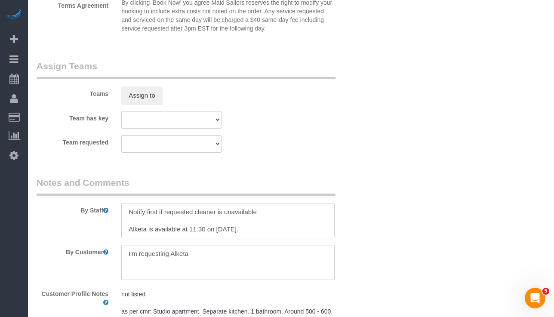
scroll to position [1111, 0]
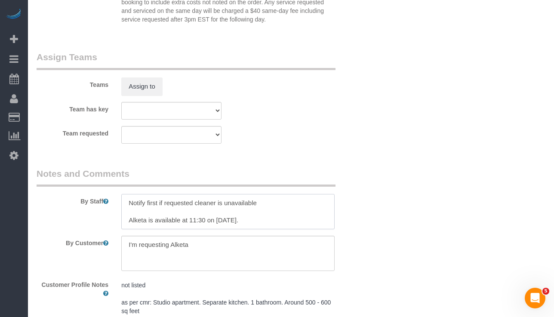
drag, startPoint x: 258, startPoint y: 220, endPoint x: 131, endPoint y: 222, distance: 127.4
click at [131, 222] on textarea at bounding box center [227, 211] width 213 height 35
click at [255, 219] on textarea at bounding box center [227, 211] width 213 height 35
click at [260, 219] on textarea at bounding box center [227, 211] width 213 height 35
drag, startPoint x: 261, startPoint y: 219, endPoint x: 124, endPoint y: 223, distance: 136.4
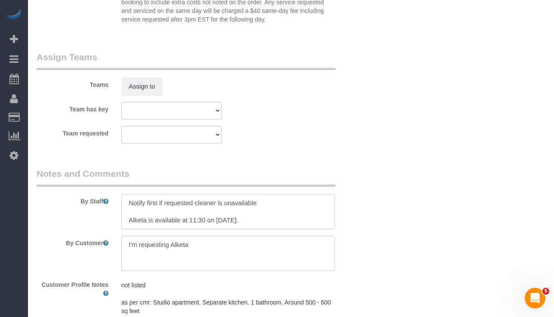
click at [124, 223] on textarea at bounding box center [227, 211] width 213 height 35
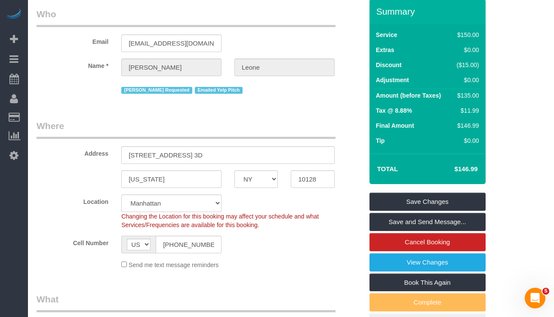
scroll to position [0, 0]
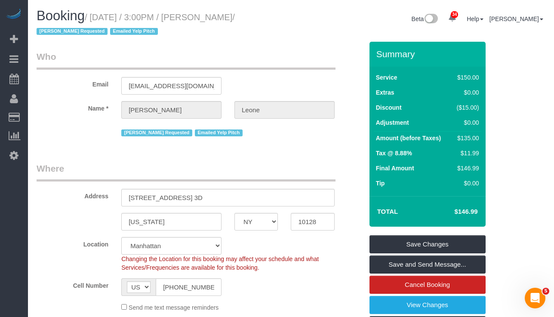
type textarea "Notify first if requested cleaner is unavailable"
drag, startPoint x: 203, startPoint y: 18, endPoint x: 99, endPoint y: 19, distance: 104.5
click at [99, 19] on small "/ October 24, 2025 / 3:00PM / Genevieve Leone / Alketa Tomaj Requested Emailed …" at bounding box center [136, 24] width 198 height 24
copy small "October 24, 2025 / 3:00PM"
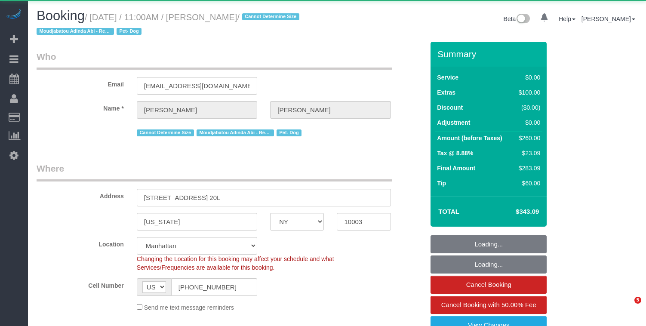
select select "NY"
select select "object:1102"
select select "1"
select select "spot1"
select select "number:58"
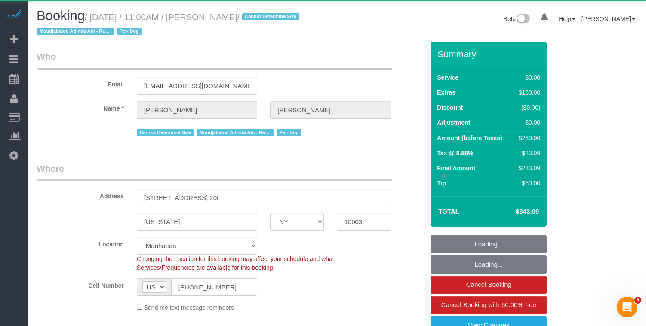
select select "number:74"
select select "number:13"
select select "number:5"
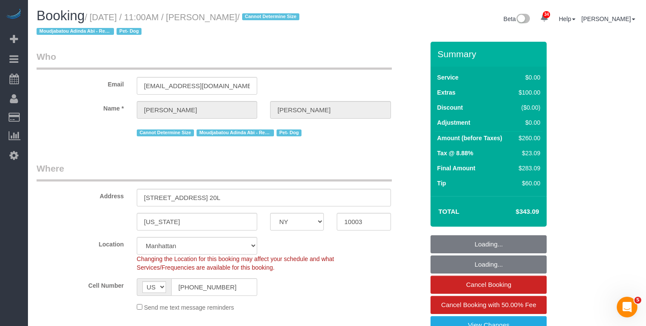
select select "string:stripe-pm_1PG09l4VGloSiKo7bBuirUNc"
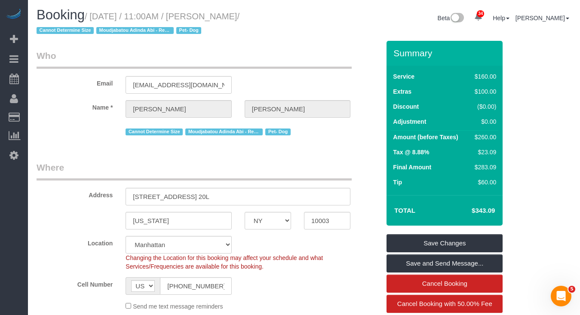
scroll to position [2, 0]
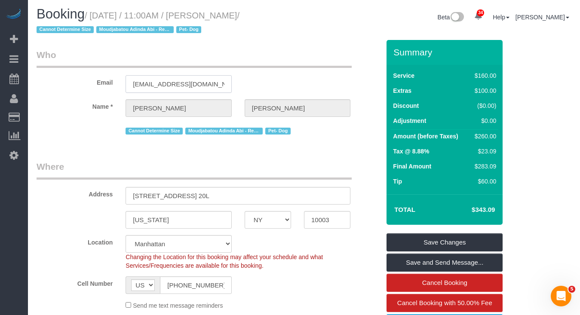
click at [183, 85] on input "[EMAIL_ADDRESS][DOMAIN_NAME]" at bounding box center [179, 84] width 106 height 18
click at [178, 85] on input "[EMAIL_ADDRESS][DOMAIN_NAME]" at bounding box center [179, 84] width 106 height 18
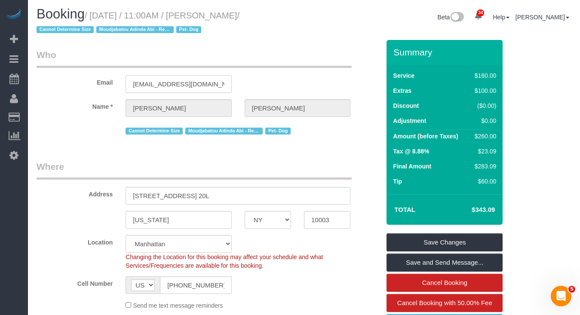
click at [178, 85] on input "[EMAIL_ADDRESS][DOMAIN_NAME]" at bounding box center [179, 84] width 106 height 18
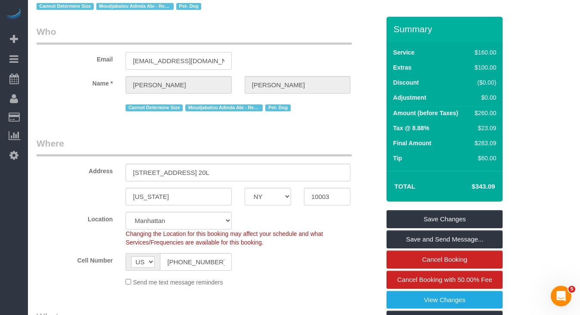
scroll to position [0, 0]
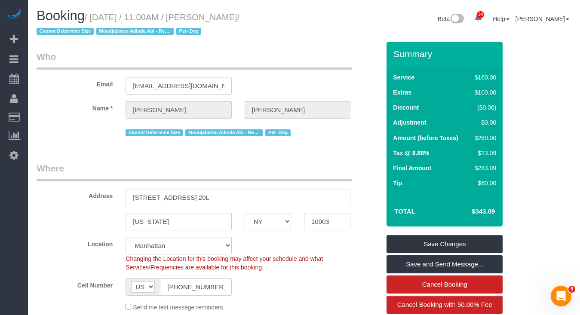
drag, startPoint x: 259, startPoint y: 18, endPoint x: 96, endPoint y: 18, distance: 162.6
drag, startPoint x: 276, startPoint y: 49, endPoint x: 265, endPoint y: 33, distance: 19.3
click at [265, 31] on h1 "Booking / [DATE] / 11:00AM / [PERSON_NAME] / Cannot Determine Size [PERSON_NAME…" at bounding box center [167, 23] width 261 height 29
click at [240, 19] on small "/ [DATE] / 11:00AM / [PERSON_NAME] / Cannot Determine Size [PERSON_NAME] - Requ…" at bounding box center [138, 24] width 203 height 24
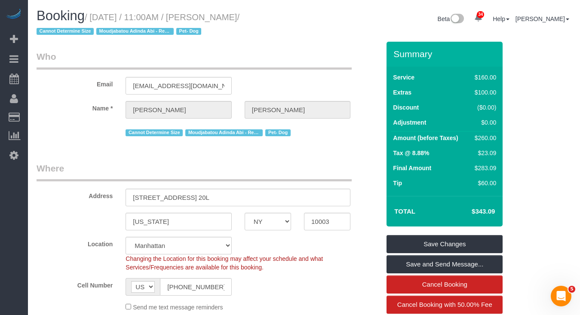
drag, startPoint x: 257, startPoint y: 15, endPoint x: 271, endPoint y: 3, distance: 18.6
click at [214, 18] on small "/ [DATE] / 11:00AM / [PERSON_NAME] / Cannot Determine Size [PERSON_NAME] - Requ…" at bounding box center [138, 24] width 203 height 24
copy small "[PERSON_NAME]"
drag, startPoint x: 258, startPoint y: 2, endPoint x: 258, endPoint y: 8, distance: 6.0
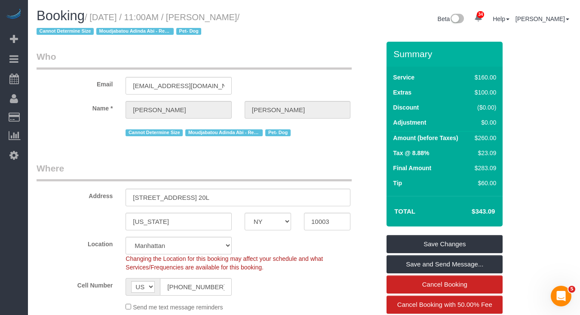
drag, startPoint x: 259, startPoint y: 15, endPoint x: 99, endPoint y: 19, distance: 159.2
click at [99, 19] on small "/ [DATE] / 11:00AM / [PERSON_NAME] / Cannot Determine Size [PERSON_NAME] - Requ…" at bounding box center [138, 24] width 203 height 24
copy small "[DATE] / 11:00AM / [PERSON_NAME]"
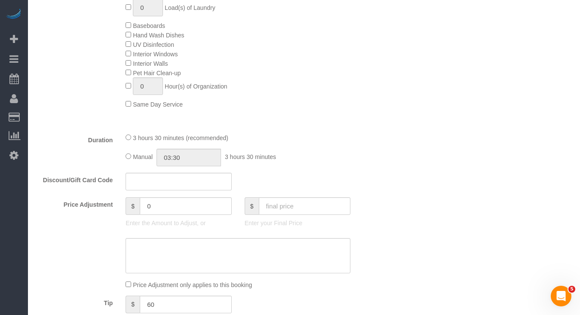
scroll to position [518, 0]
drag, startPoint x: 172, startPoint y: 204, endPoint x: 117, endPoint y: 199, distance: 55.7
click at [117, 199] on div "Price Adjustment $ 0 Enter the Amount to Adjust, or $ Enter your Final Price" at bounding box center [208, 213] width 357 height 34
type input "40"
click at [79, 213] on div "Price Adjustment $ 40 Enter the Amount to Adjust, or $ Enter your Final Price" at bounding box center [208, 213] width 357 height 34
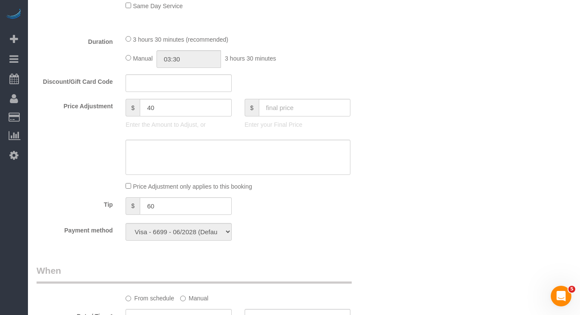
scroll to position [616, 0]
click at [166, 150] on textarea at bounding box center [238, 156] width 225 height 35
type textarea "Customer approved 30 minutes extension"
click at [385, 217] on div "Who Email [EMAIL_ADDRESS][DOMAIN_NAME] Name * [PERSON_NAME] Cannot Determine Si…" at bounding box center [208, 186] width 357 height 1522
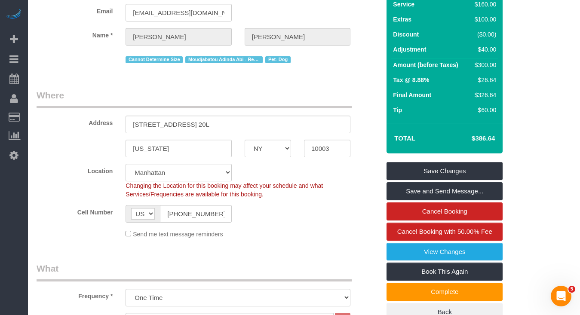
scroll to position [63, 0]
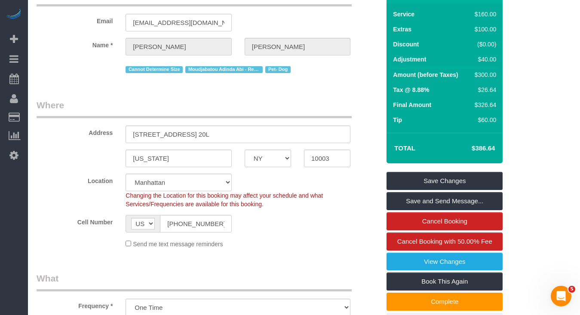
click at [482, 152] on td "$386.64" at bounding box center [471, 149] width 56 height 22
click at [490, 148] on h4 "$386.64" at bounding box center [470, 148] width 49 height 7
copy div "$386.64 Save Changes Save and Send Message... Cancel Booking Cancel Booking wit…"
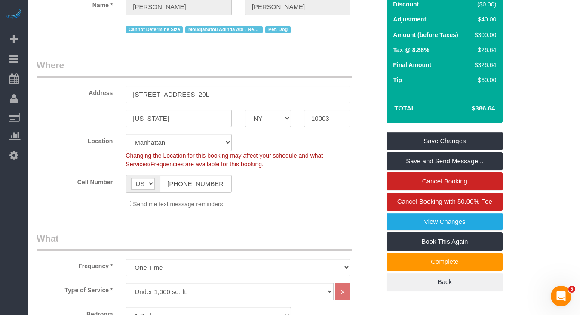
scroll to position [102, 0]
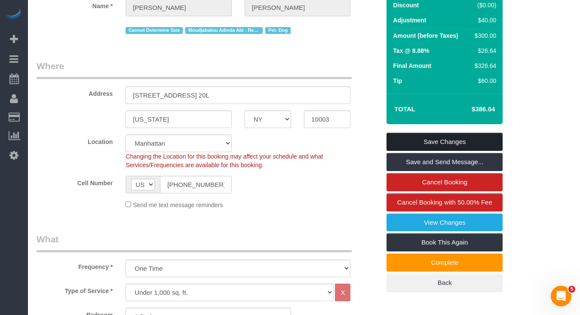
click at [408, 144] on link "Save Changes" at bounding box center [445, 142] width 116 height 18
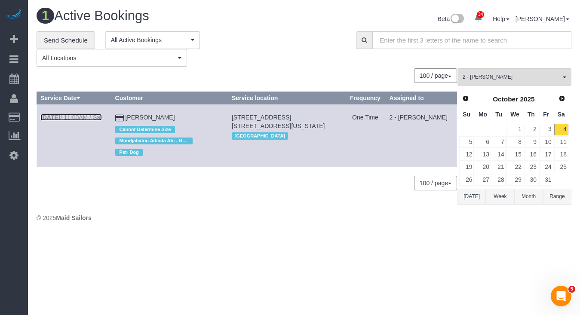
click at [75, 114] on link "[DATE] 11:00AM / Sat" at bounding box center [71, 117] width 62 height 7
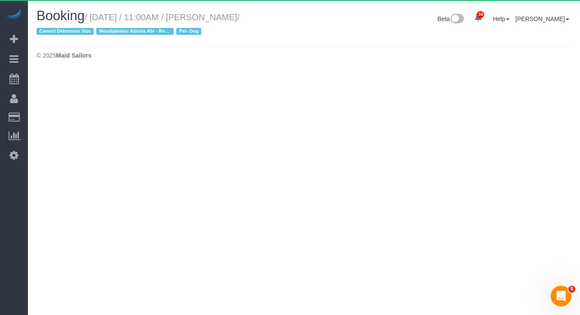
select select "NY"
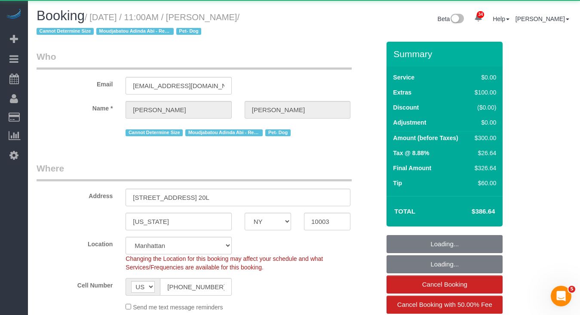
select select "object:2491"
select select "string:stripe-pm_1PG09l4VGloSiKo7bBuirUNc"
select select "1"
select select "spot40"
select select "number:58"
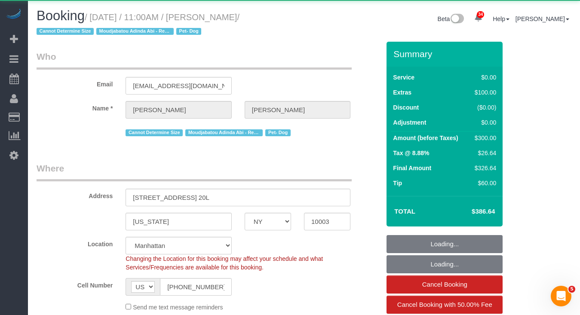
select select "number:74"
select select "number:13"
select select "number:5"
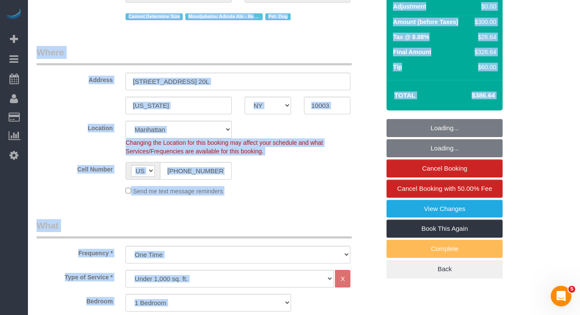
select select "1"
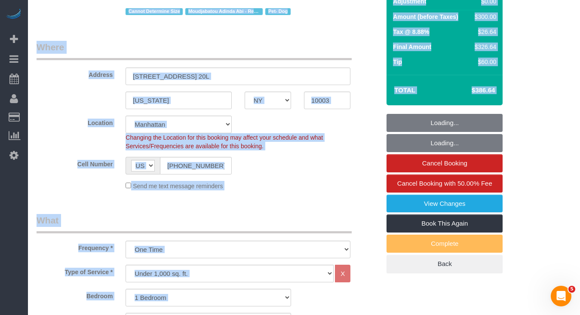
scroll to position [138, 0]
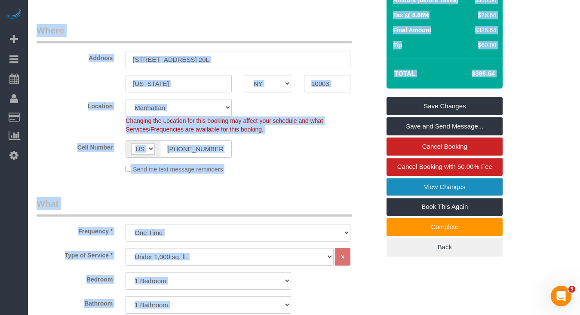
click at [409, 189] on link "View Changes" at bounding box center [445, 187] width 116 height 18
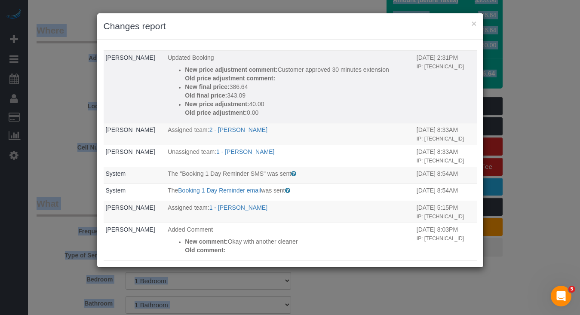
scroll to position [0, 0]
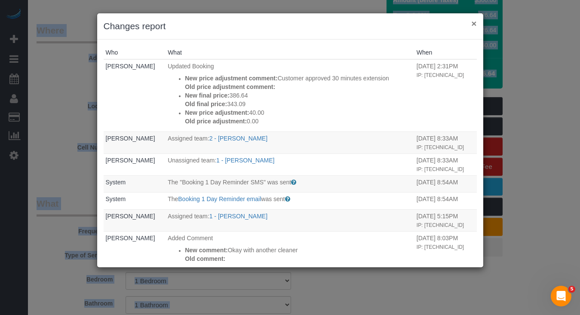
click at [474, 25] on button "×" at bounding box center [473, 23] width 5 height 9
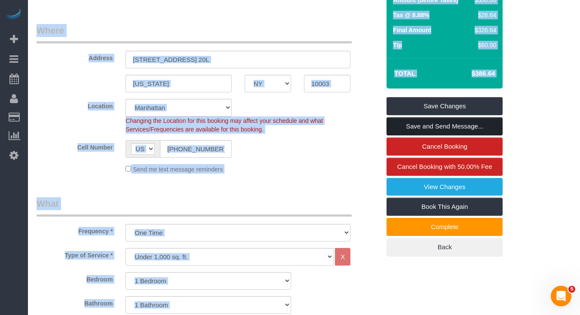
click at [402, 128] on link "Save and Send Message..." at bounding box center [445, 126] width 116 height 18
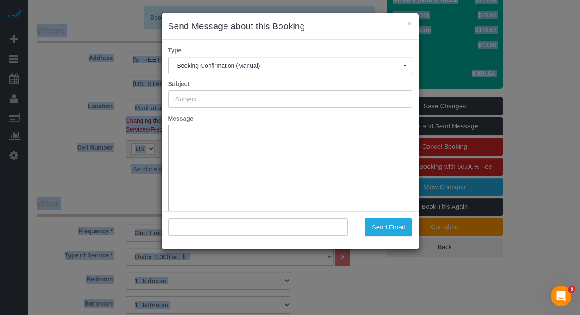
type input "Cleaning Confirmed for [DATE] 11:00am"
type input ""[PERSON_NAME]" <[EMAIL_ADDRESS][DOMAIN_NAME]>"
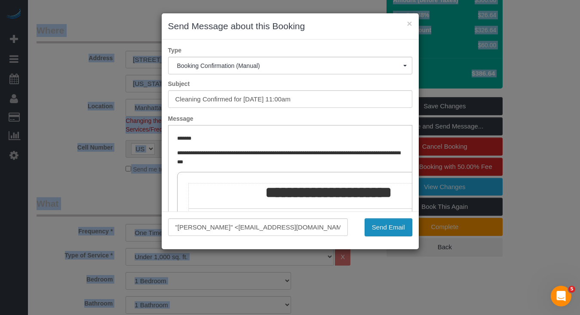
click at [381, 231] on button "Send Email" at bounding box center [389, 228] width 48 height 18
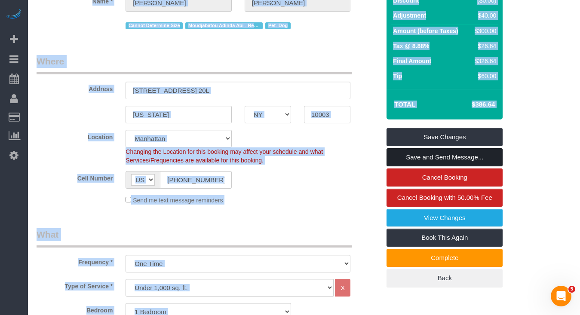
scroll to position [169, 0]
